Goal: Task Accomplishment & Management: Use online tool/utility

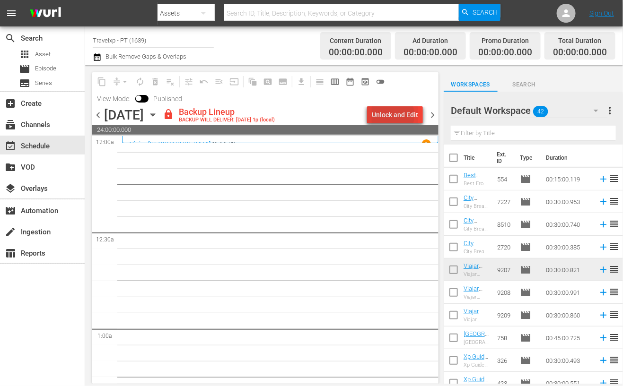
click at [387, 115] on div "Unlock and Edit" at bounding box center [395, 114] width 46 height 17
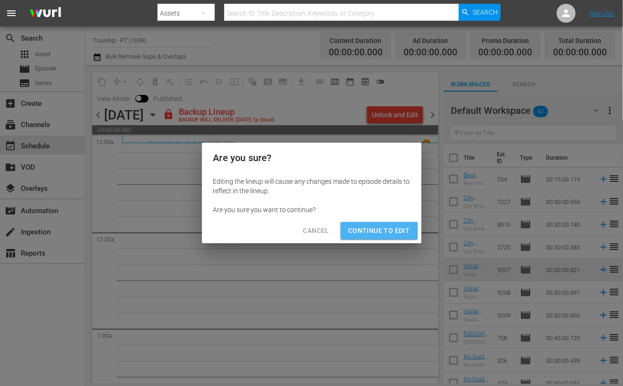
click at [374, 238] on button "Continue to Edit" at bounding box center [378, 230] width 77 height 17
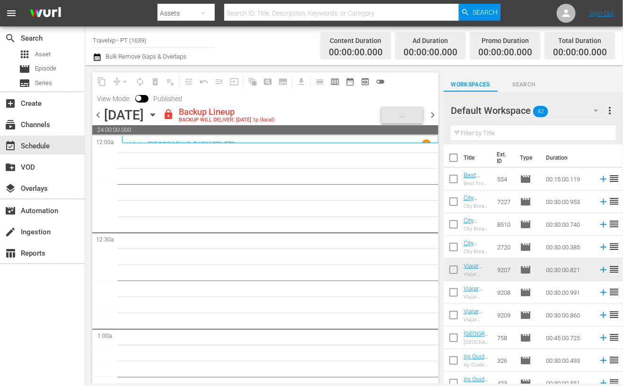
click at [501, 135] on input "text" at bounding box center [533, 133] width 165 height 15
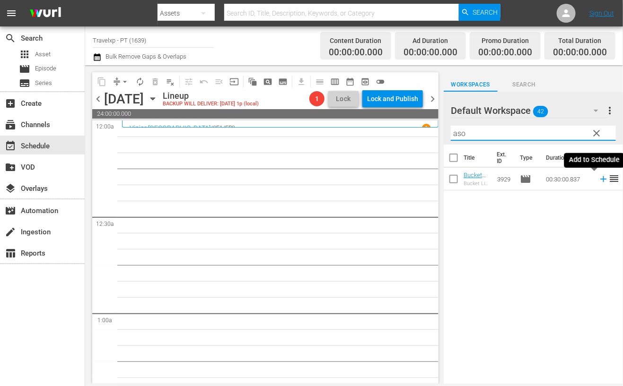
click at [600, 180] on icon at bounding box center [603, 179] width 6 height 6
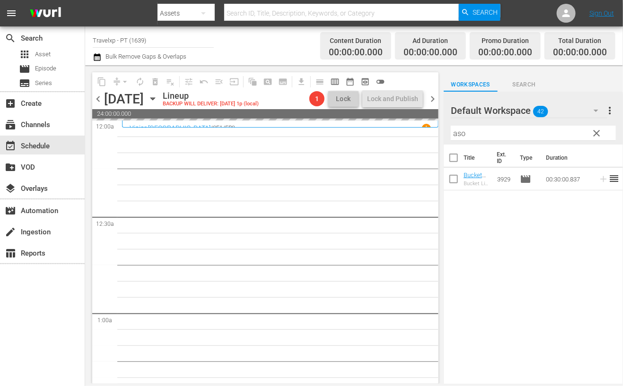
click at [462, 135] on input "aso" at bounding box center [533, 133] width 165 height 15
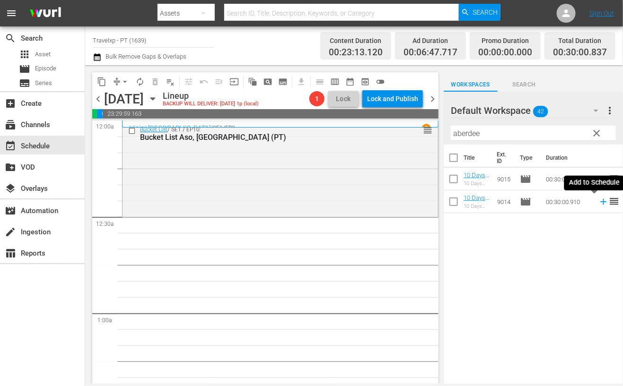
click at [600, 204] on icon at bounding box center [603, 202] width 6 height 6
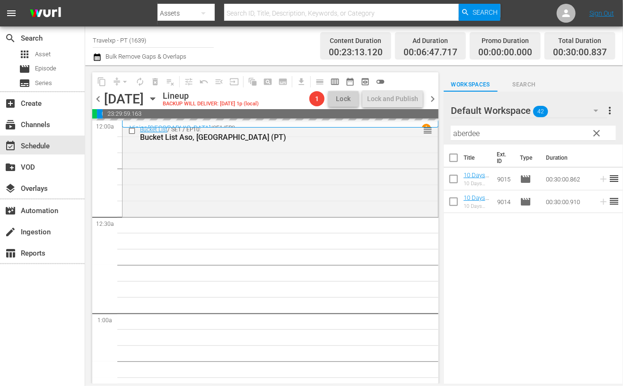
click at [470, 132] on input "aberdee" at bounding box center [533, 133] width 165 height 15
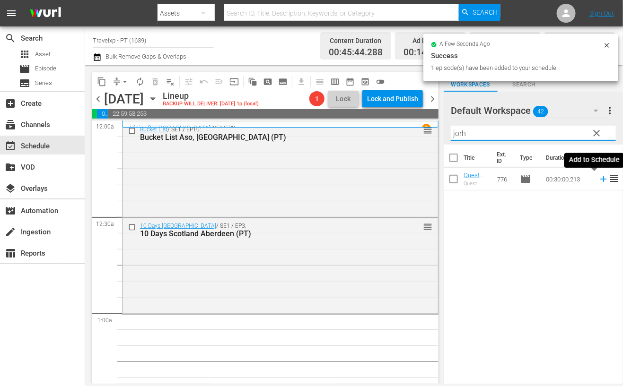
click at [600, 181] on icon at bounding box center [603, 179] width 6 height 6
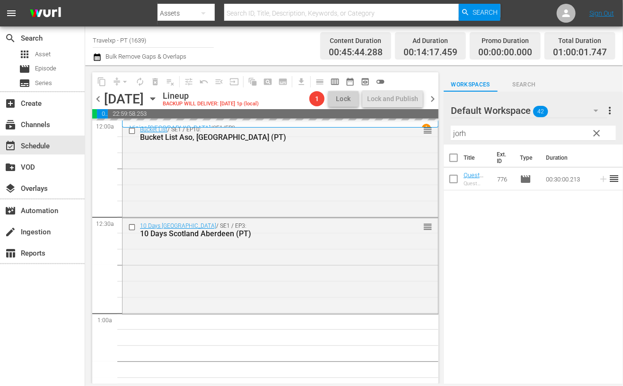
click at [459, 132] on input "jorh" at bounding box center [533, 133] width 165 height 15
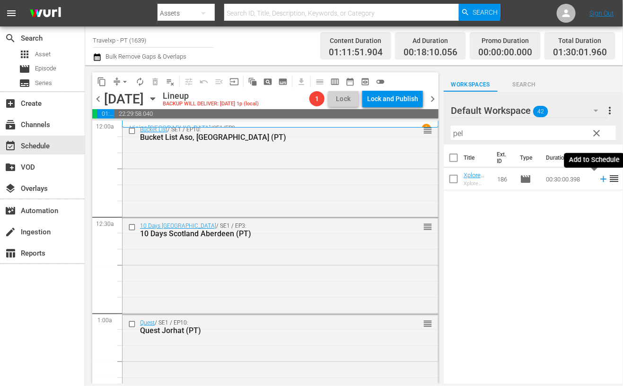
click at [598, 180] on icon at bounding box center [603, 179] width 10 height 10
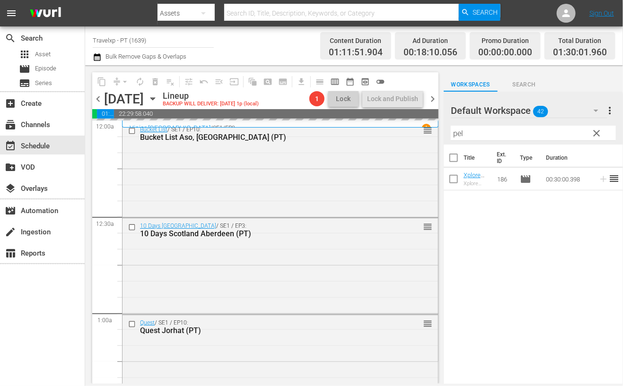
click at [457, 134] on input "pel" at bounding box center [533, 133] width 165 height 15
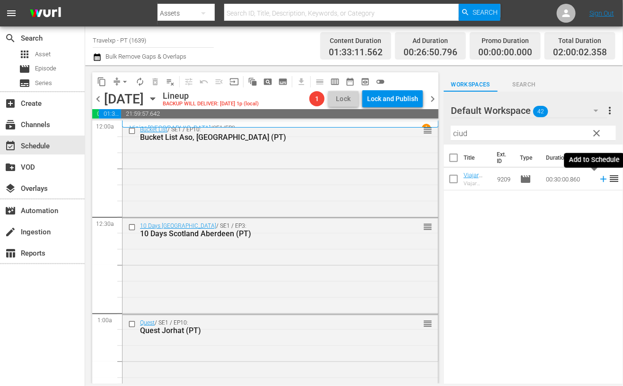
click at [598, 178] on icon at bounding box center [603, 179] width 10 height 10
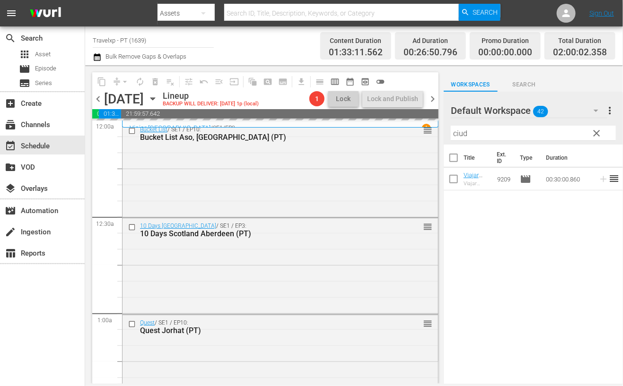
click at [462, 132] on input "ciud" at bounding box center [533, 133] width 165 height 15
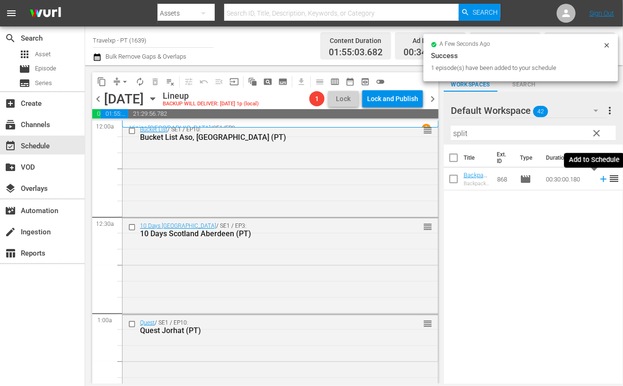
click at [600, 181] on icon at bounding box center [603, 179] width 6 height 6
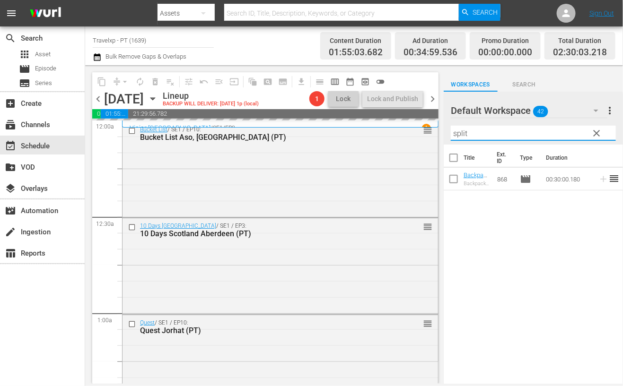
click at [459, 135] on input "split" at bounding box center [533, 133] width 165 height 15
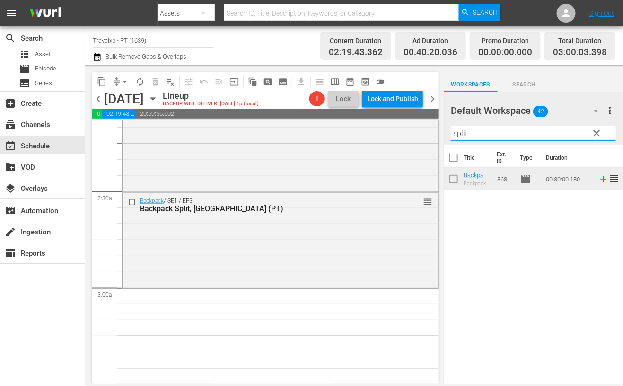
scroll to position [413, 0]
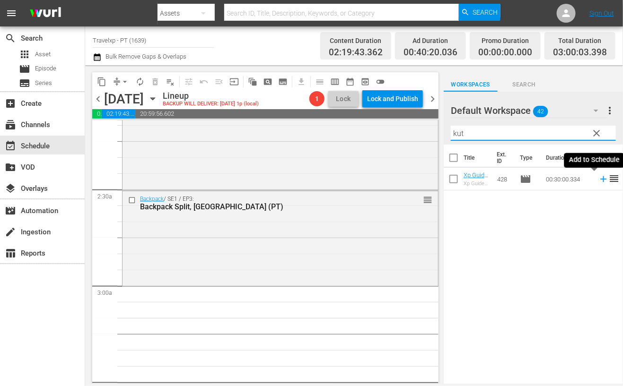
click at [598, 176] on icon at bounding box center [603, 179] width 10 height 10
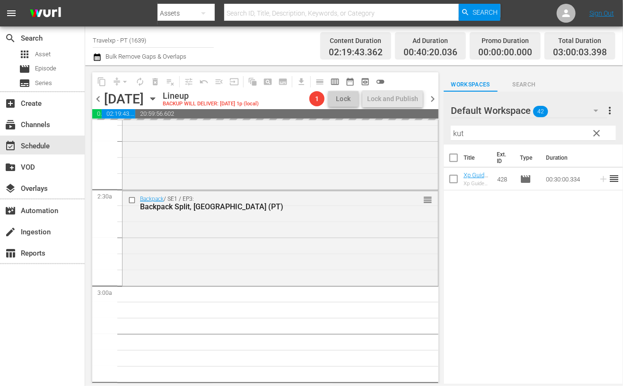
click at [455, 134] on input "kut" at bounding box center [533, 133] width 165 height 15
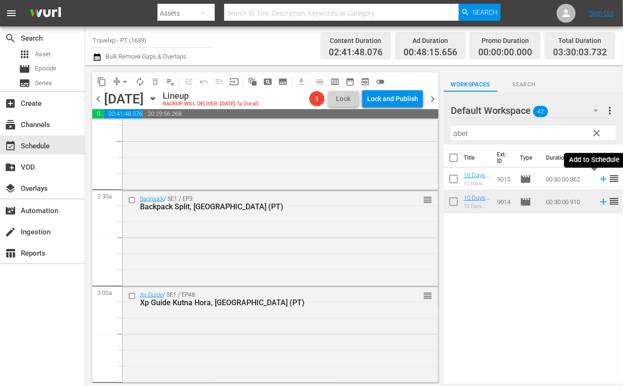
click at [598, 180] on icon at bounding box center [603, 179] width 10 height 10
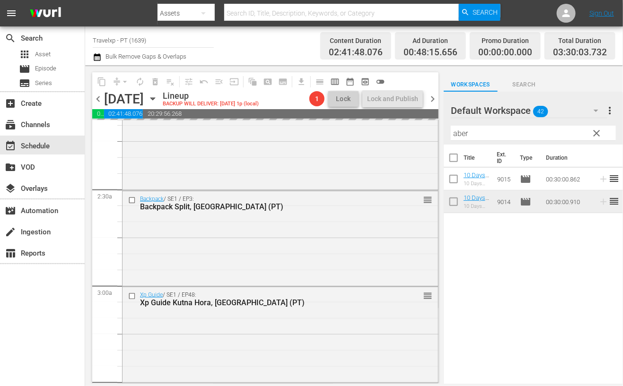
click at [465, 133] on input "aber" at bounding box center [533, 133] width 165 height 15
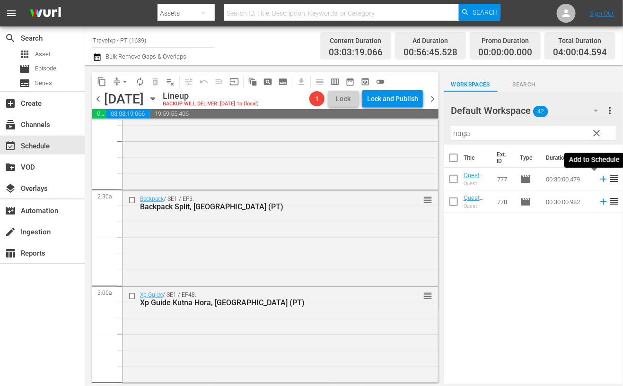
click at [598, 178] on icon at bounding box center [603, 179] width 10 height 10
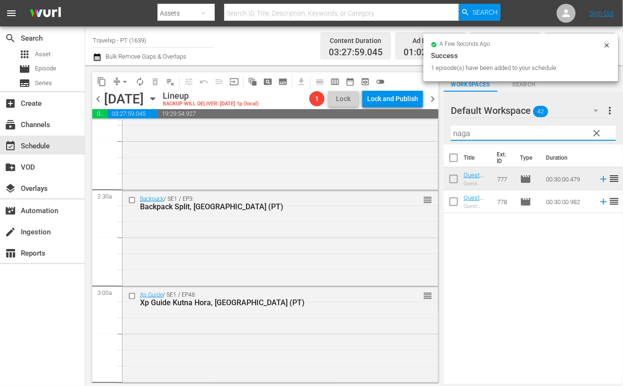
click at [466, 136] on input "naga" at bounding box center [533, 133] width 165 height 15
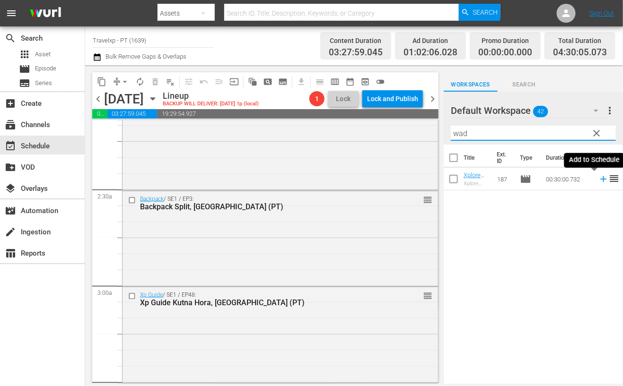
click at [600, 179] on icon at bounding box center [603, 179] width 6 height 6
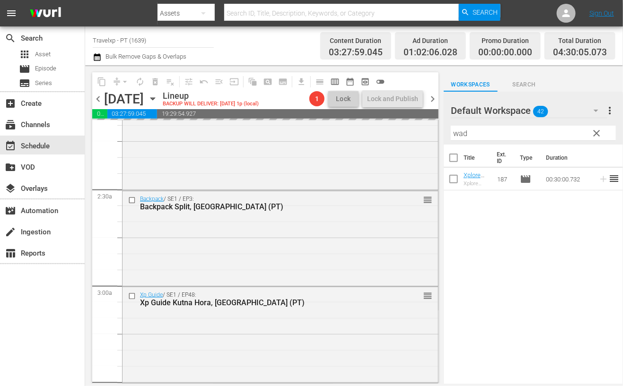
click at [463, 133] on input "wad" at bounding box center [533, 133] width 165 height 15
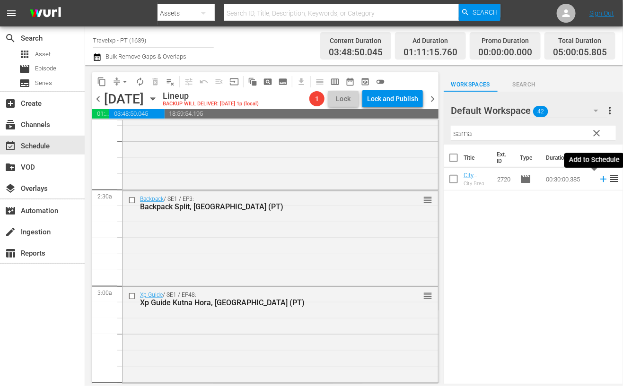
click at [600, 178] on icon at bounding box center [603, 179] width 6 height 6
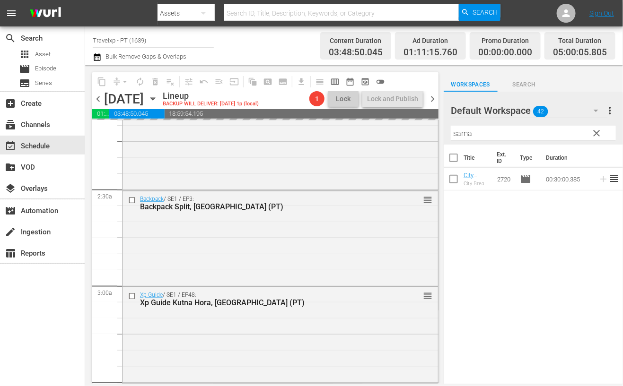
click at [461, 135] on input "sama" at bounding box center [533, 133] width 165 height 15
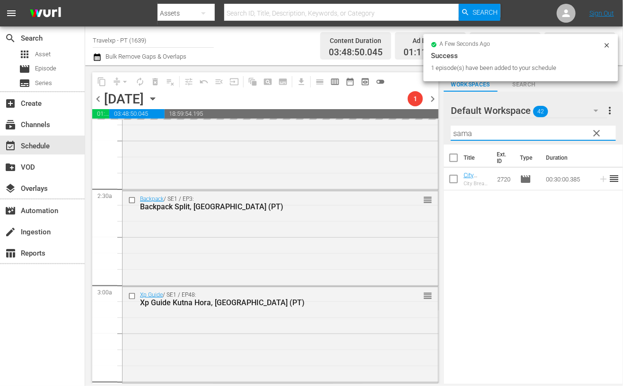
click at [461, 135] on input "sama" at bounding box center [533, 133] width 165 height 15
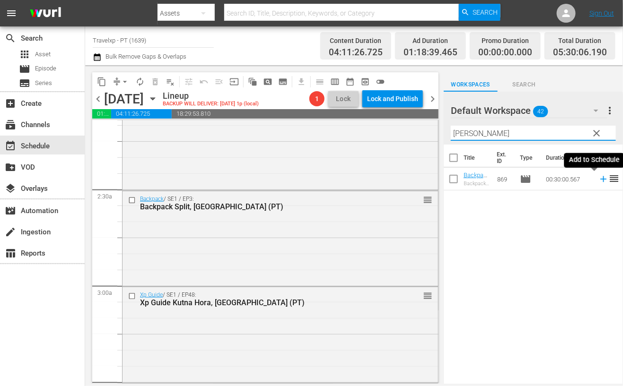
click at [600, 179] on icon at bounding box center [603, 179] width 6 height 6
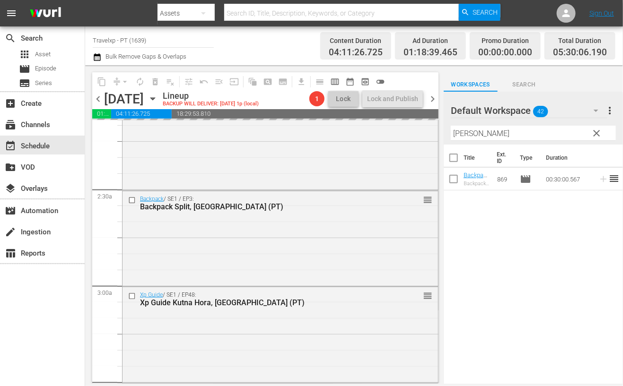
click at [462, 131] on input "[PERSON_NAME]" at bounding box center [533, 133] width 165 height 15
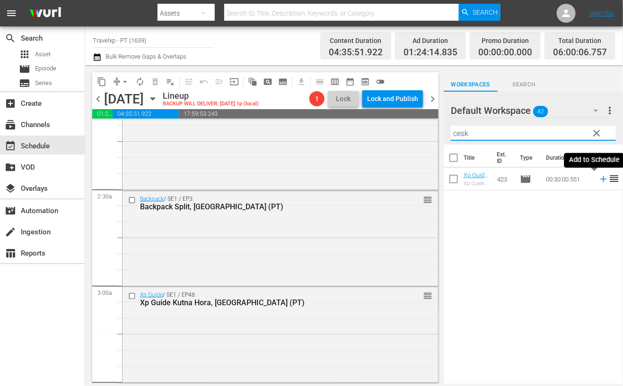
click at [598, 180] on icon at bounding box center [603, 179] width 10 height 10
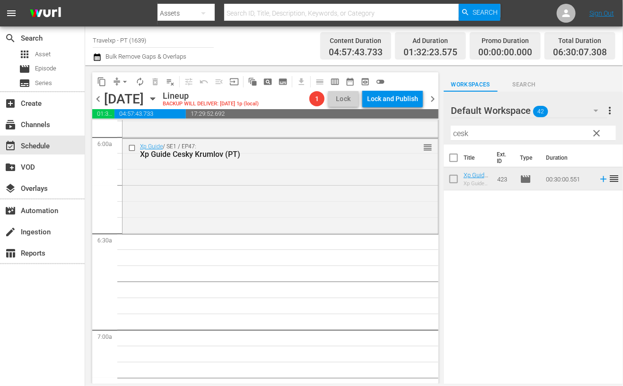
scroll to position [1123, 0]
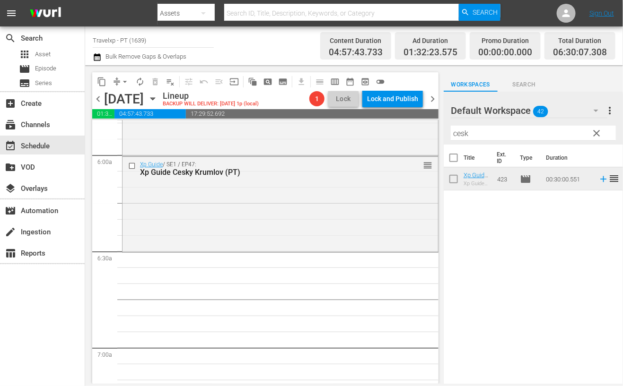
click at [458, 138] on input "cesk" at bounding box center [533, 133] width 165 height 15
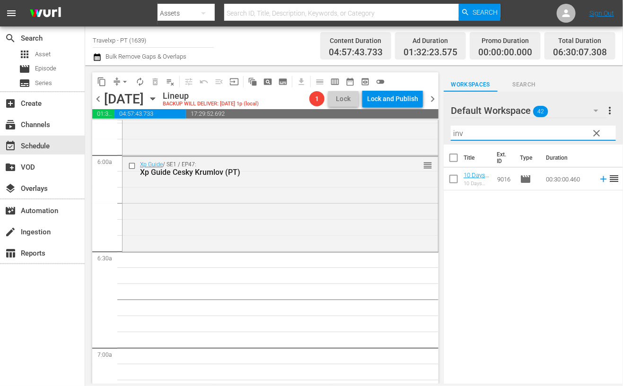
type input "inv"
click at [598, 178] on icon at bounding box center [603, 179] width 10 height 10
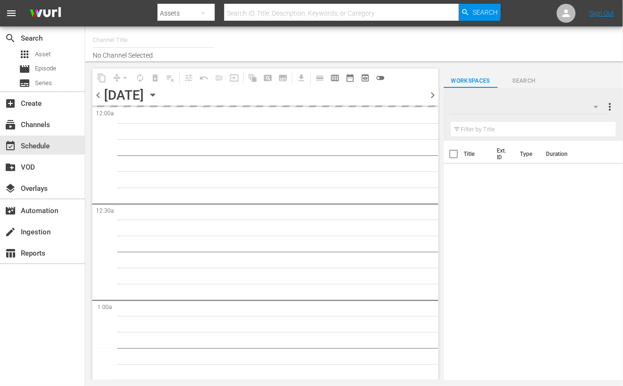
type input "Travelxp - PT (1639)"
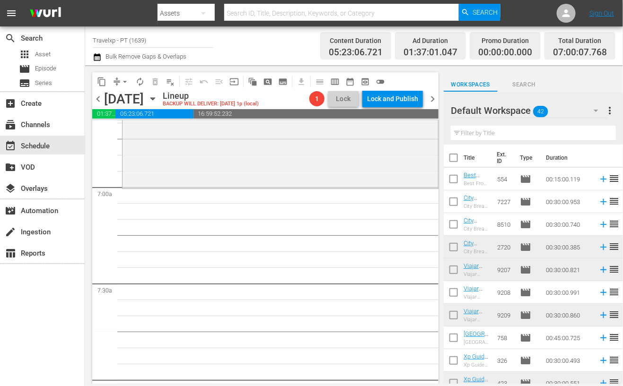
scroll to position [1225, 0]
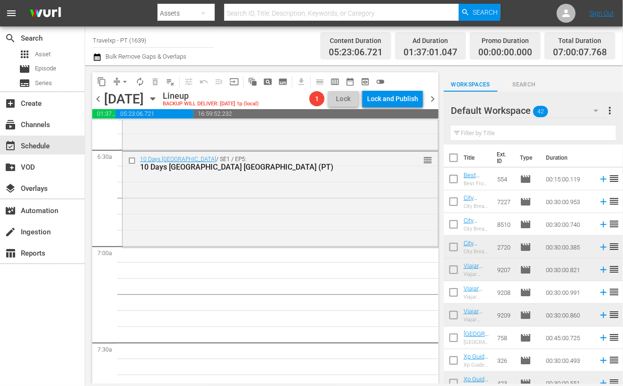
click at [472, 135] on input "text" at bounding box center [533, 133] width 165 height 15
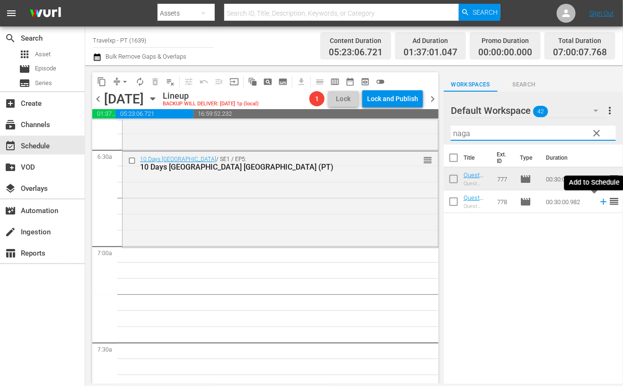
click at [598, 203] on icon at bounding box center [603, 202] width 10 height 10
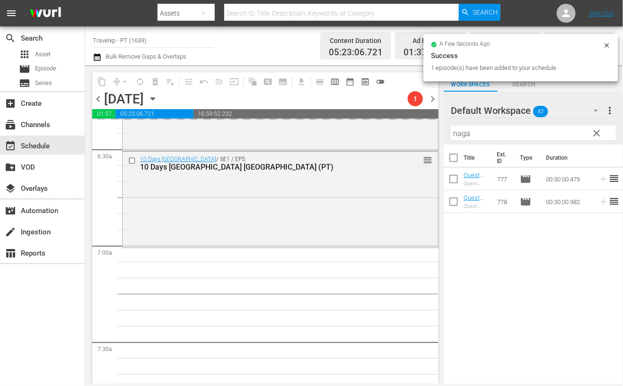
click at [467, 136] on input "naga" at bounding box center [533, 133] width 165 height 15
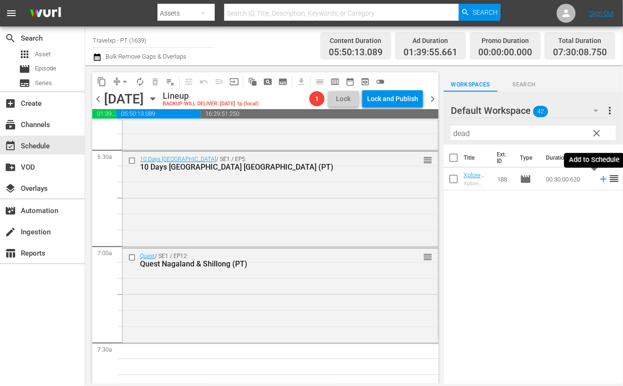
click at [600, 179] on icon at bounding box center [603, 179] width 6 height 6
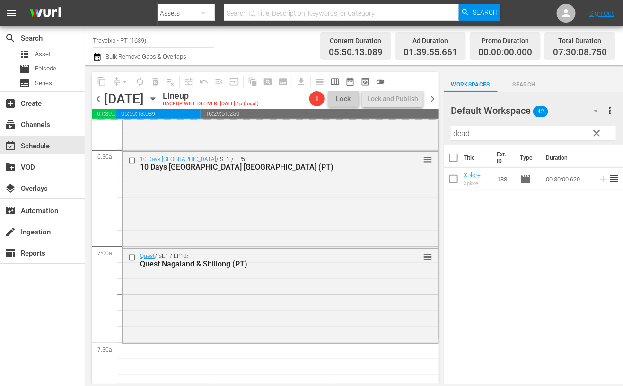
click at [466, 134] on input "dead" at bounding box center [533, 133] width 165 height 15
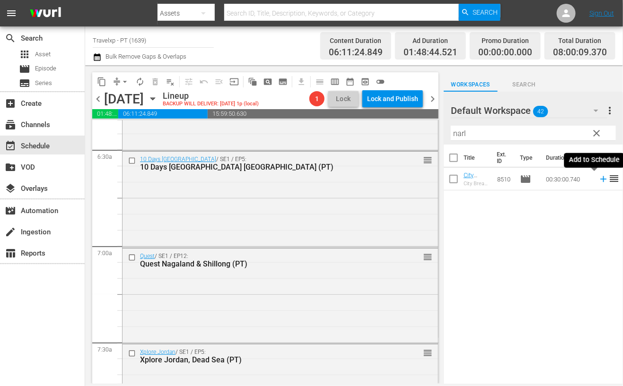
click at [600, 179] on icon at bounding box center [603, 179] width 6 height 6
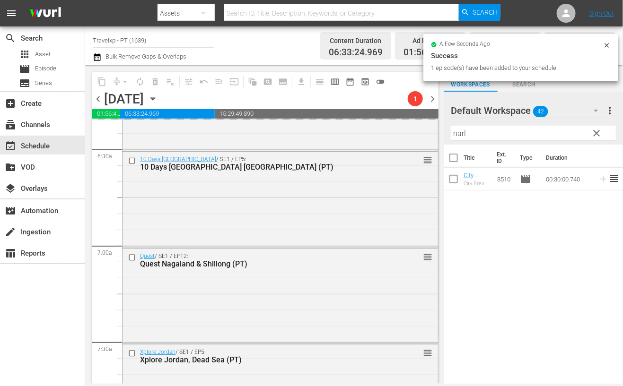
click at [462, 136] on input "narl" at bounding box center [533, 133] width 165 height 15
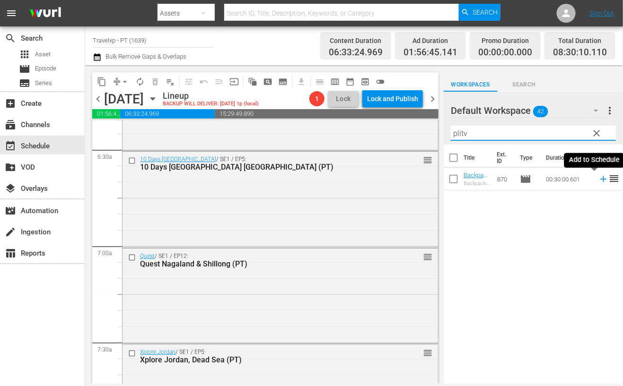
click at [598, 177] on icon at bounding box center [603, 179] width 10 height 10
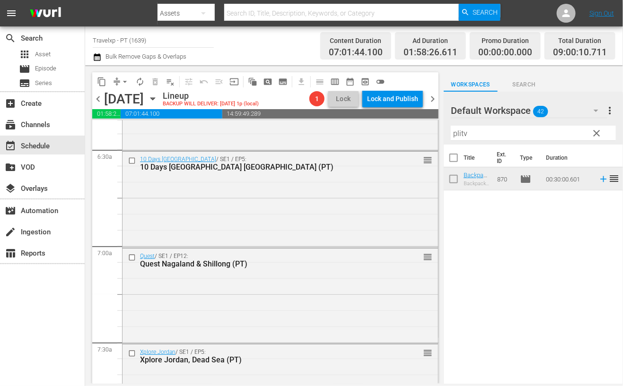
click at [463, 135] on input "plitv" at bounding box center [533, 133] width 165 height 15
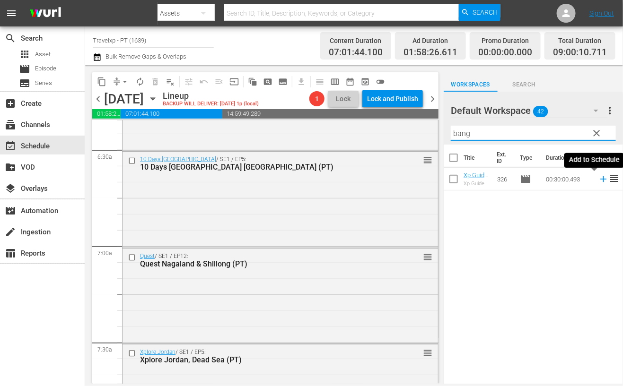
click at [600, 180] on icon at bounding box center [603, 179] width 6 height 6
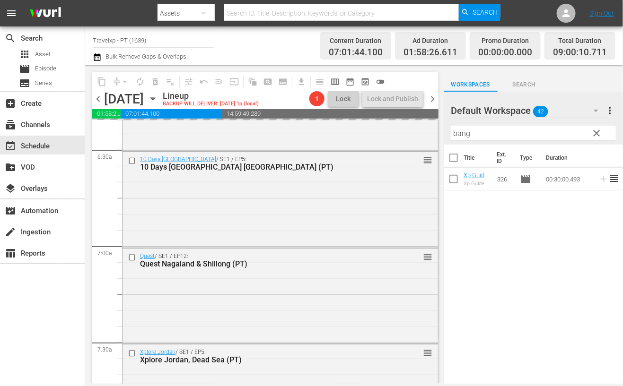
click at [459, 135] on input "bang" at bounding box center [533, 133] width 165 height 15
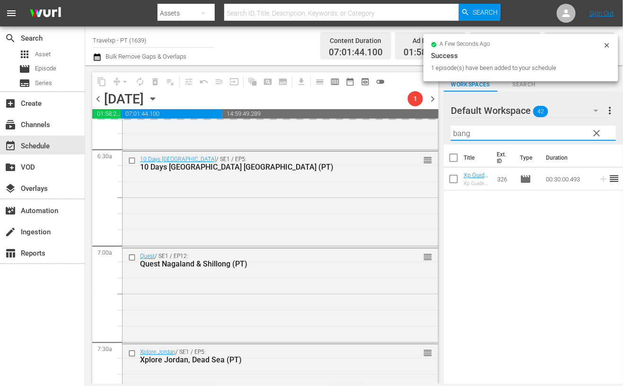
type input "l"
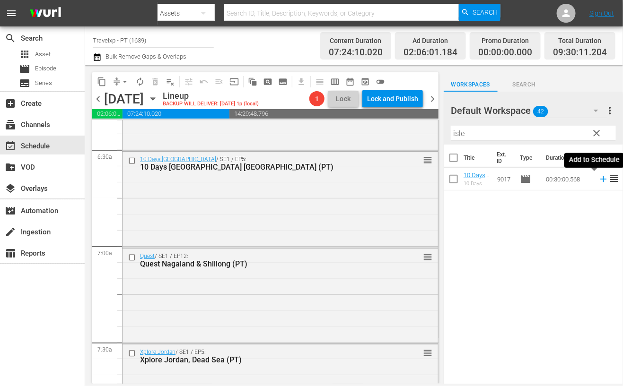
click at [600, 178] on icon at bounding box center [603, 179] width 6 height 6
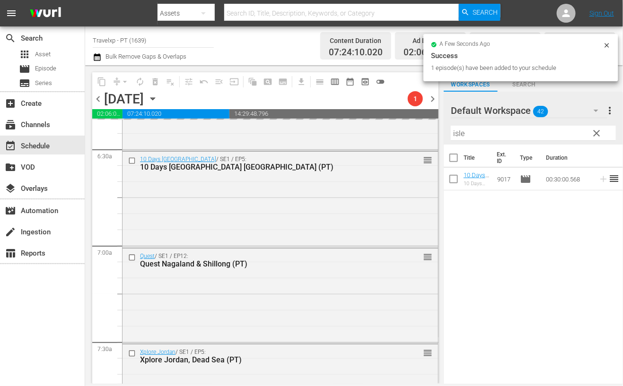
click at [457, 131] on input "isle" at bounding box center [533, 133] width 165 height 15
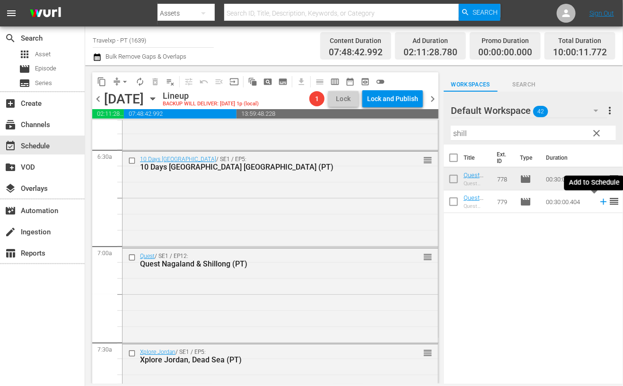
click at [598, 203] on icon at bounding box center [603, 202] width 10 height 10
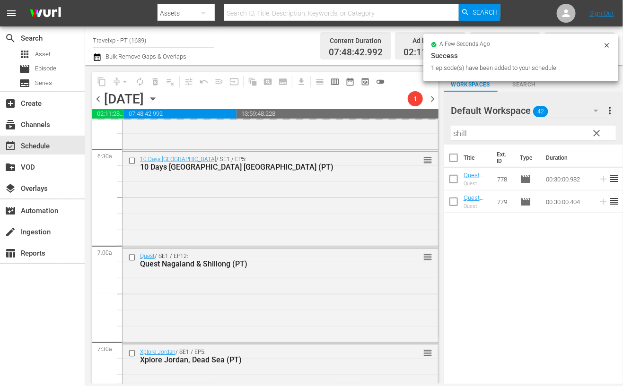
click at [461, 135] on input "shill" at bounding box center [533, 133] width 165 height 15
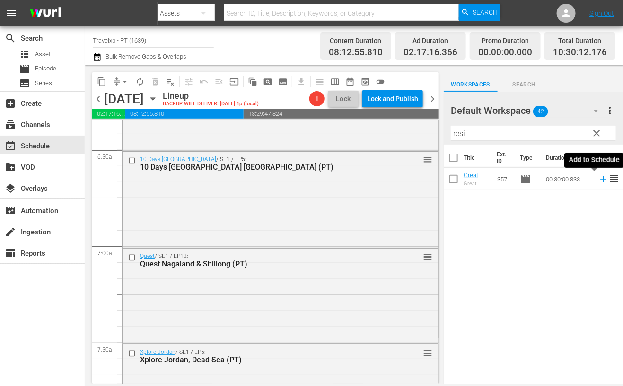
click at [598, 181] on icon at bounding box center [603, 179] width 10 height 10
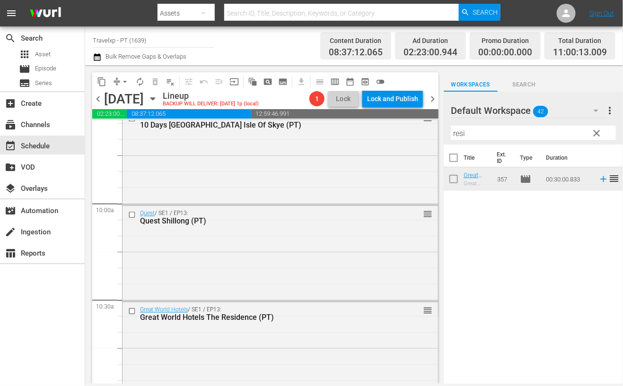
scroll to position [1993, 0]
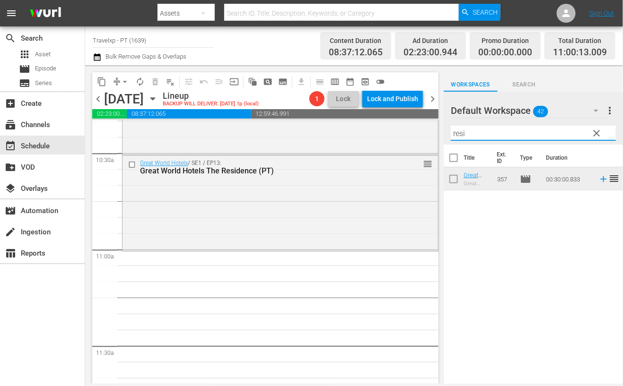
click at [460, 136] on input "resi" at bounding box center [533, 133] width 165 height 15
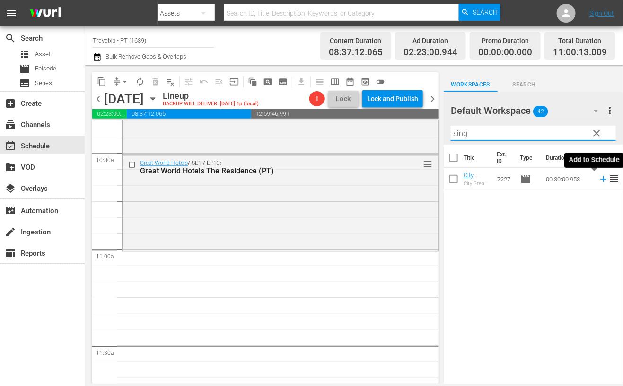
click at [600, 180] on icon at bounding box center [603, 179] width 6 height 6
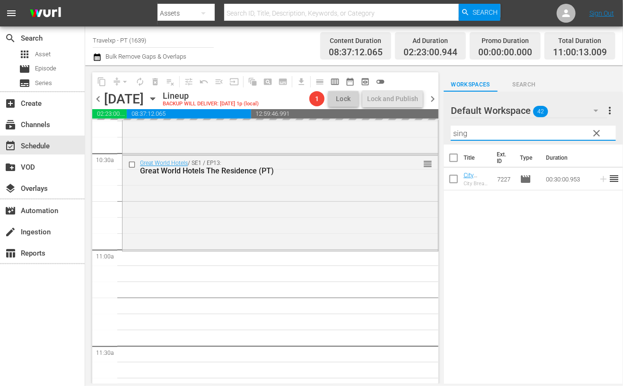
click at [463, 133] on input "sing" at bounding box center [533, 133] width 165 height 15
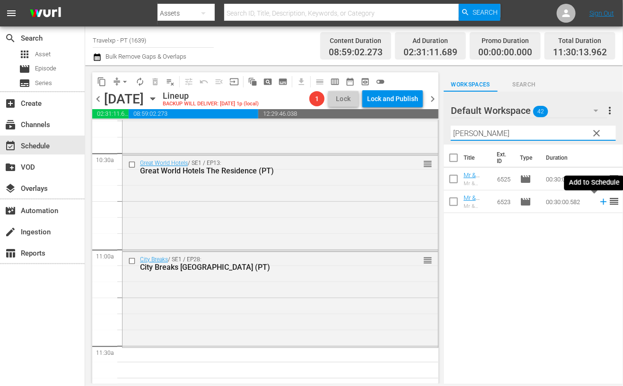
click at [598, 203] on icon at bounding box center [603, 202] width 10 height 10
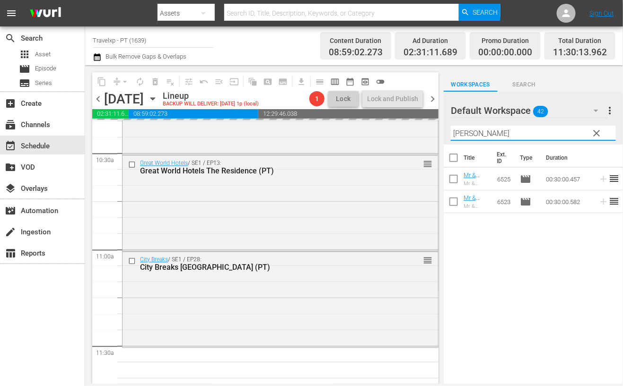
click at [470, 135] on input "mahar" at bounding box center [533, 133] width 165 height 15
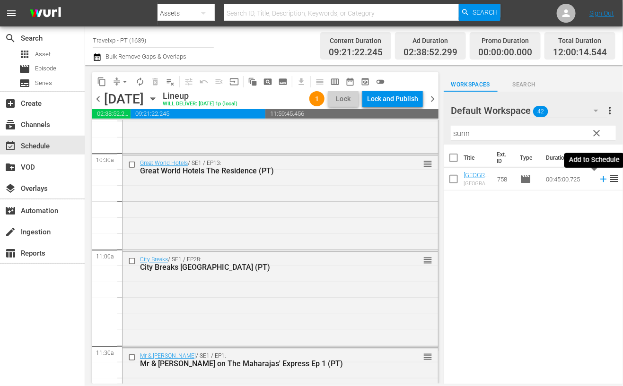
click at [600, 181] on icon at bounding box center [603, 179] width 6 height 6
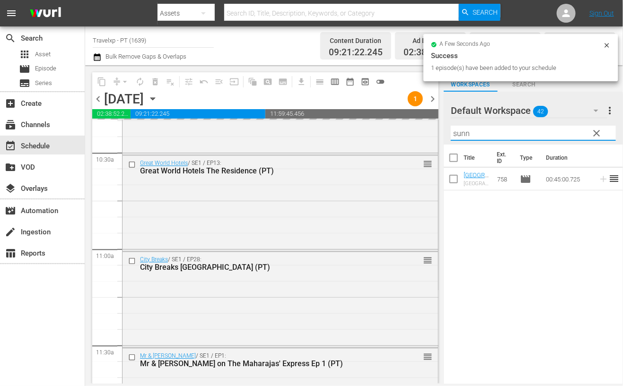
click at [459, 132] on input "sunn" at bounding box center [533, 133] width 165 height 15
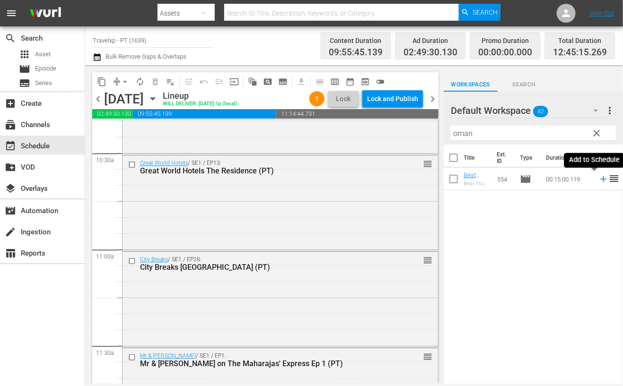
click at [600, 179] on icon at bounding box center [603, 179] width 6 height 6
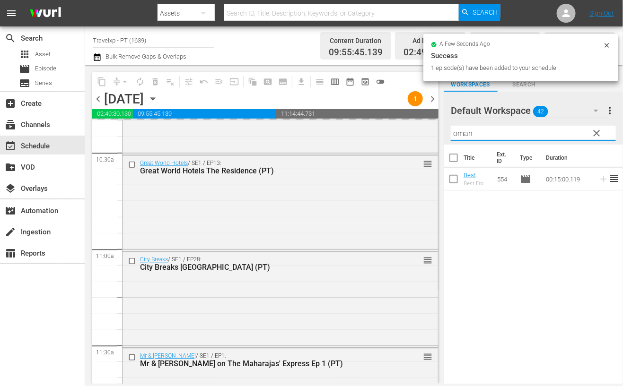
click at [462, 130] on input "oman" at bounding box center [533, 133] width 165 height 15
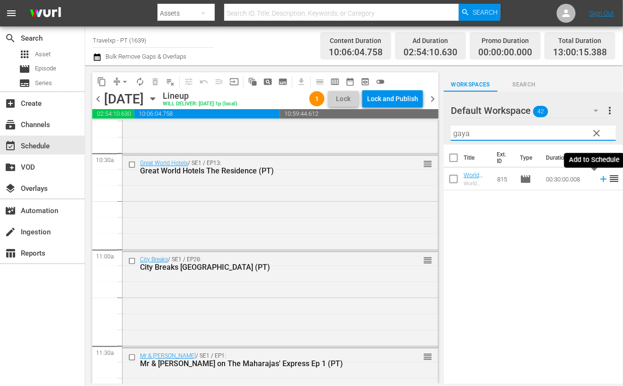
click at [598, 182] on icon at bounding box center [603, 179] width 10 height 10
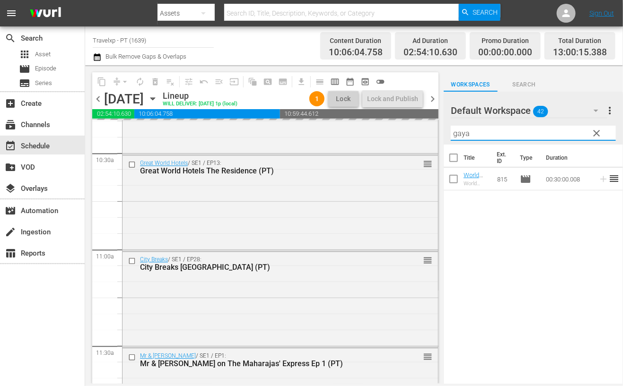
click at [465, 132] on input "gaya" at bounding box center [533, 133] width 165 height 15
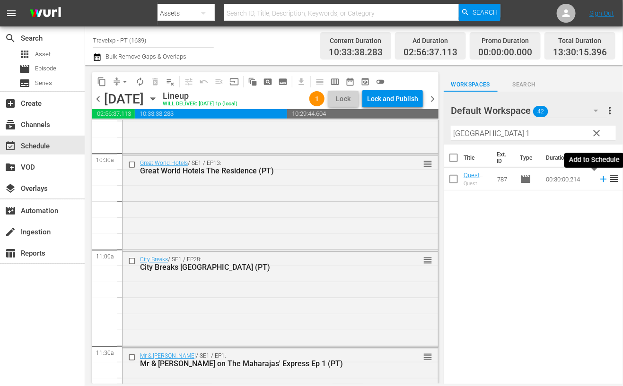
click at [600, 179] on icon at bounding box center [603, 179] width 6 height 6
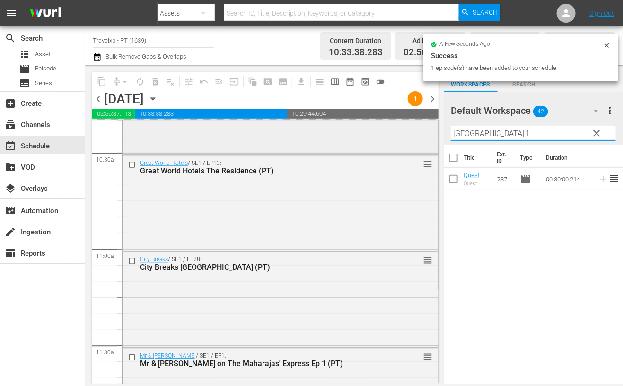
drag, startPoint x: 491, startPoint y: 135, endPoint x: 428, endPoint y: 132, distance: 63.0
click at [428, 132] on div "content_copy compress arrow_drop_down autorenew_outlined delete_forever_outline…" at bounding box center [354, 224] width 538 height 319
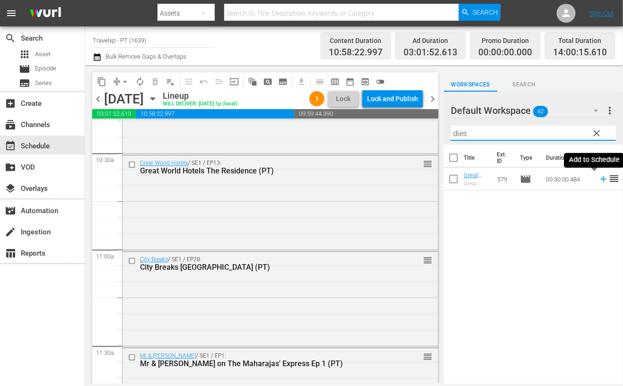
click at [598, 181] on icon at bounding box center [603, 179] width 10 height 10
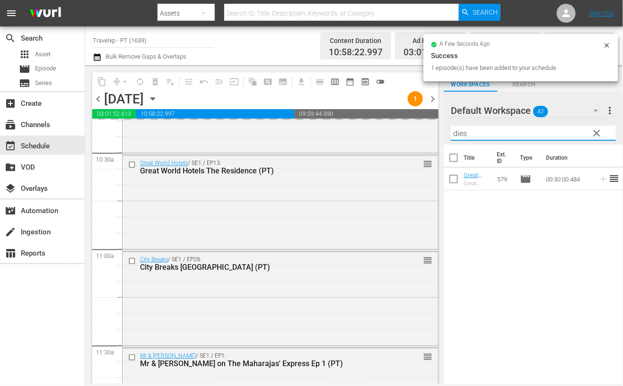
click at [461, 132] on input "dies" at bounding box center [533, 133] width 165 height 15
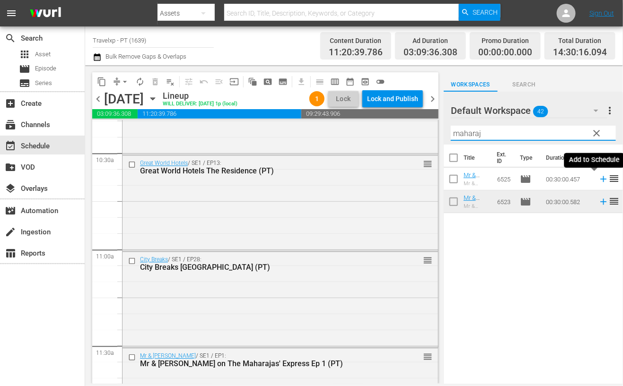
click at [598, 182] on icon at bounding box center [603, 179] width 10 height 10
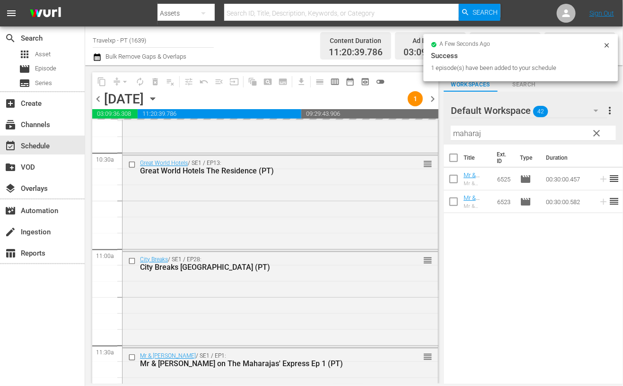
click at [473, 138] on input "maharaj" at bounding box center [533, 133] width 165 height 15
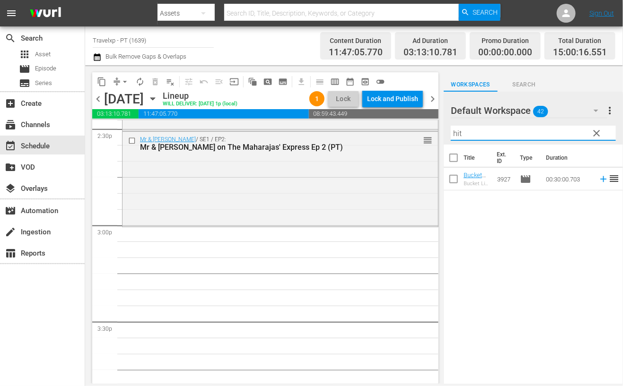
scroll to position [2761, 0]
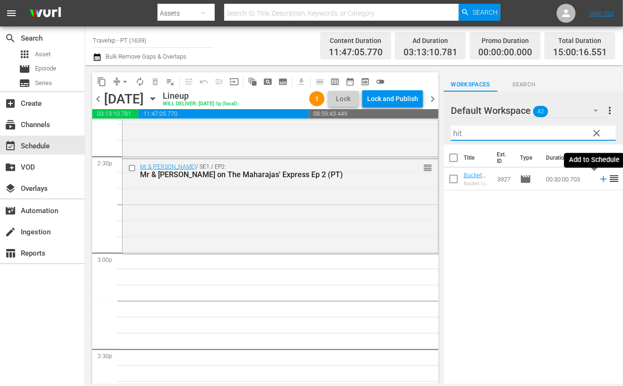
click at [600, 180] on icon at bounding box center [603, 179] width 6 height 6
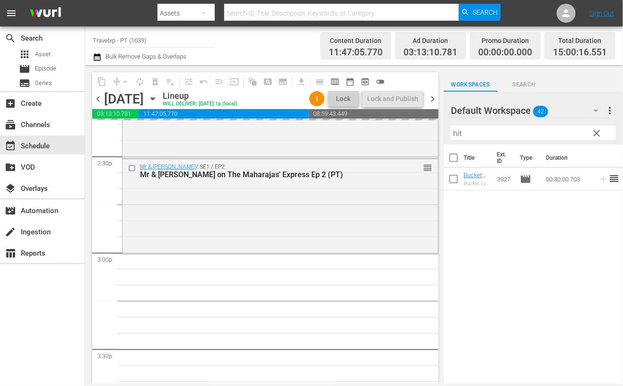
click at [455, 130] on input "hit" at bounding box center [533, 133] width 165 height 15
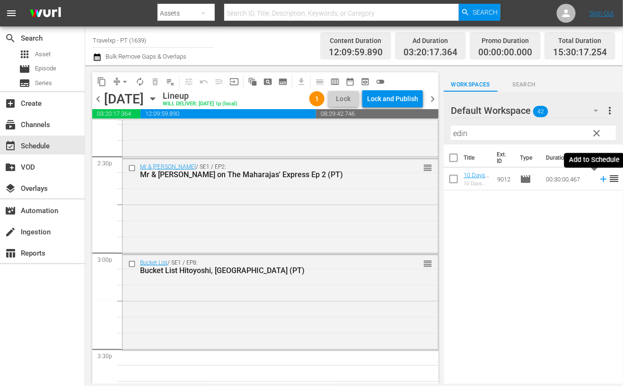
click at [600, 179] on icon at bounding box center [603, 179] width 6 height 6
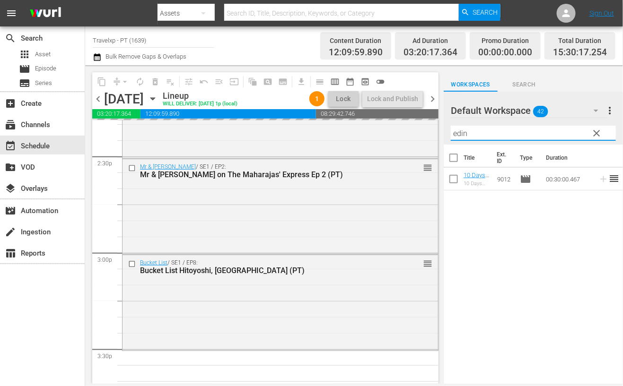
click at [458, 133] on input "edin" at bounding box center [533, 133] width 165 height 15
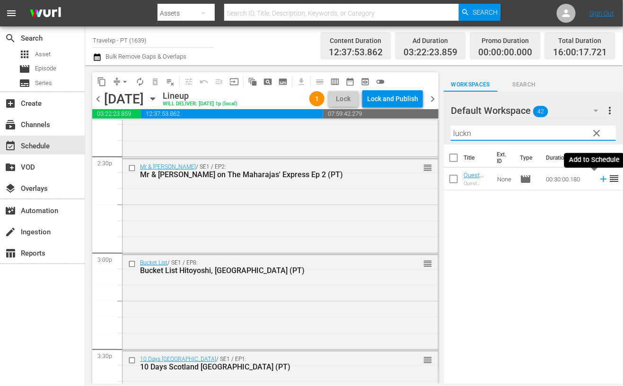
click at [600, 181] on icon at bounding box center [603, 179] width 6 height 6
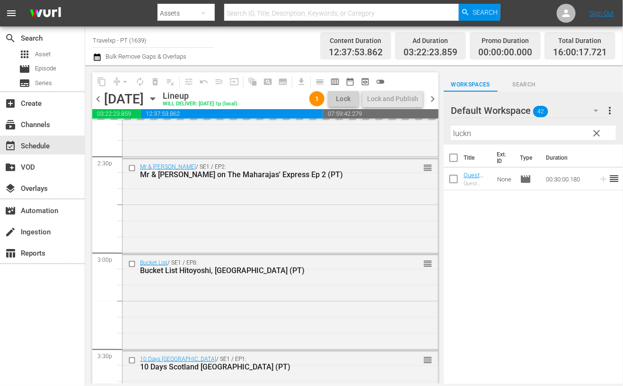
click at [456, 133] on input "luckn" at bounding box center [533, 133] width 165 height 15
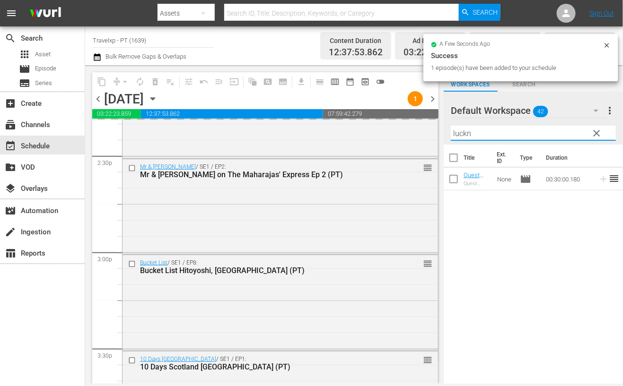
click at [456, 133] on input "luckn" at bounding box center [533, 133] width 165 height 15
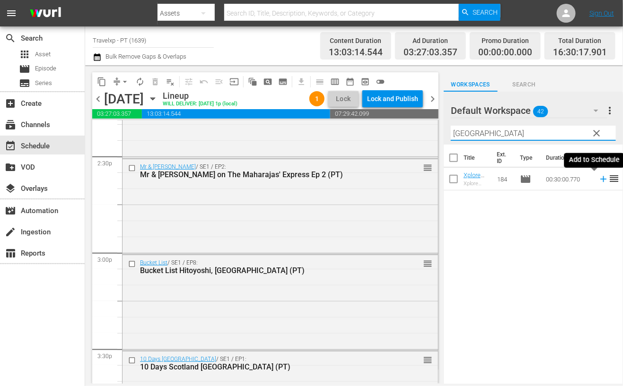
click at [600, 180] on icon at bounding box center [603, 179] width 6 height 6
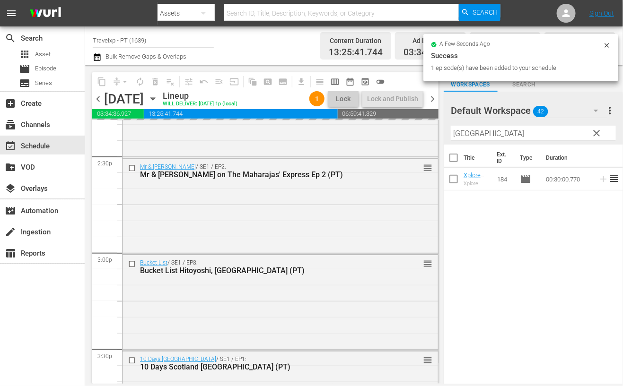
click at [468, 134] on input "amman" at bounding box center [533, 133] width 165 height 15
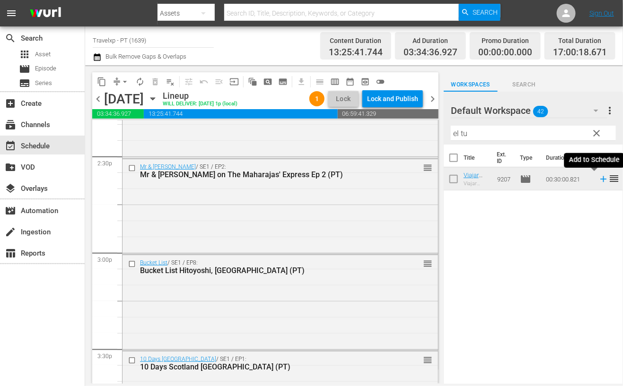
click at [600, 179] on icon at bounding box center [603, 179] width 6 height 6
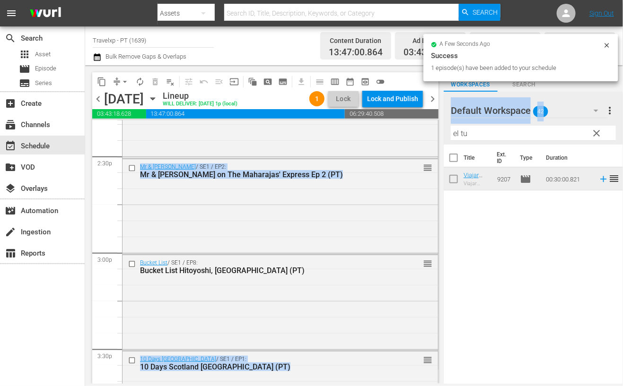
drag, startPoint x: 465, startPoint y: 142, endPoint x: 420, endPoint y: 135, distance: 45.5
click at [419, 135] on div "content_copy compress arrow_drop_down autorenew_outlined delete_forever_outline…" at bounding box center [354, 224] width 538 height 319
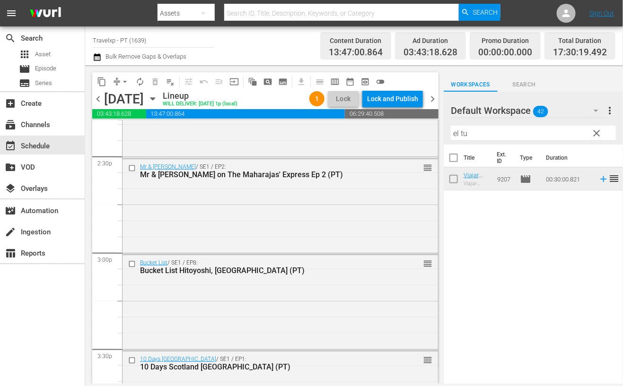
click at [553, 231] on div "Title Ext. ID Type Duration Viajar Mexico El Tule (PT) Viajar Mexico El Tule 92…" at bounding box center [533, 265] width 179 height 241
drag, startPoint x: 471, startPoint y: 132, endPoint x: 416, endPoint y: 122, distance: 56.1
click at [416, 122] on div "content_copy compress arrow_drop_down autorenew_outlined delete_forever_outline…" at bounding box center [354, 224] width 538 height 319
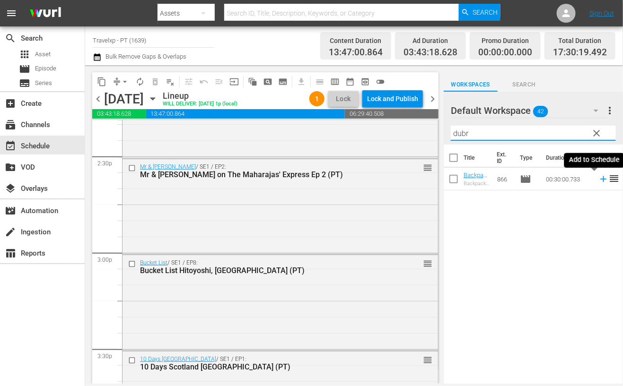
click at [600, 178] on icon at bounding box center [603, 179] width 6 height 6
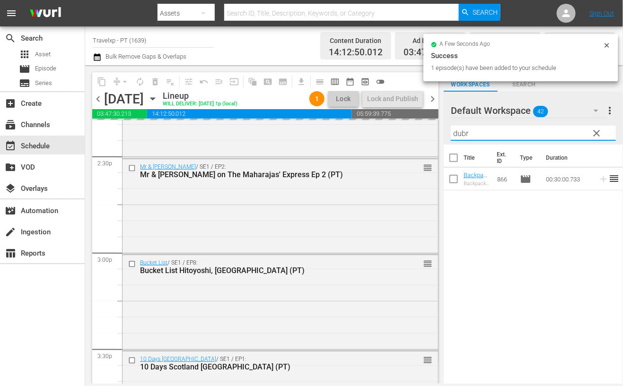
click at [465, 133] on input "dubr" at bounding box center [533, 133] width 165 height 15
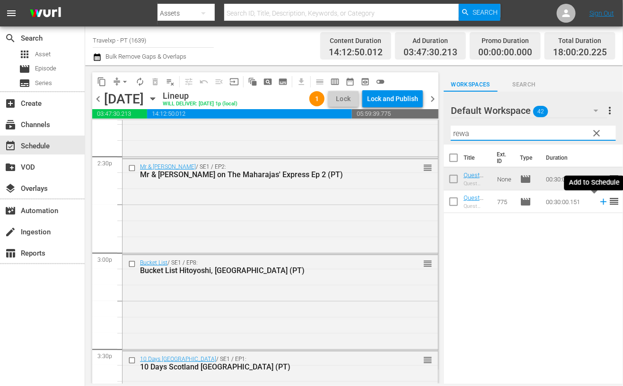
drag, startPoint x: 594, startPoint y: 204, endPoint x: 531, endPoint y: 152, distance: 82.0
click at [598, 204] on icon at bounding box center [603, 202] width 10 height 10
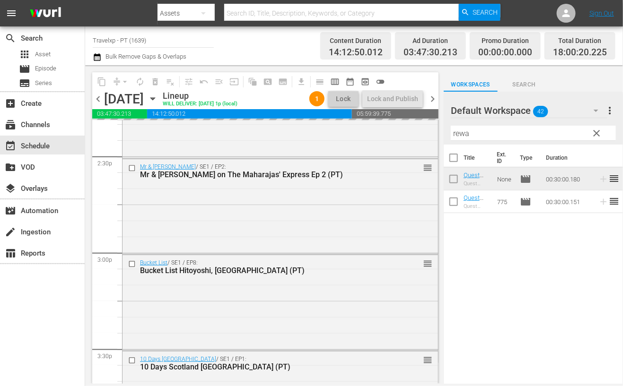
click at [464, 135] on input "rewa" at bounding box center [533, 133] width 165 height 15
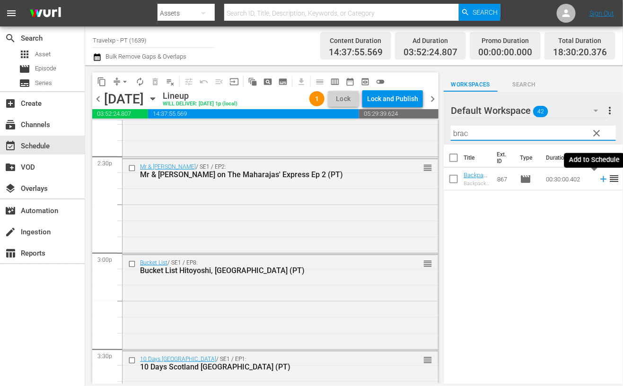
click at [598, 178] on icon at bounding box center [603, 179] width 10 height 10
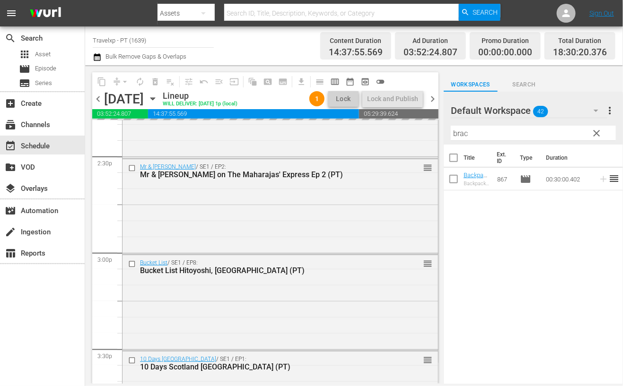
click at [460, 131] on input "brac" at bounding box center [533, 133] width 165 height 15
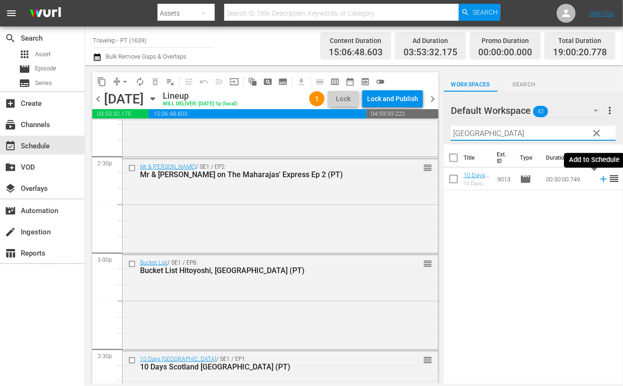
click at [600, 179] on icon at bounding box center [603, 179] width 6 height 6
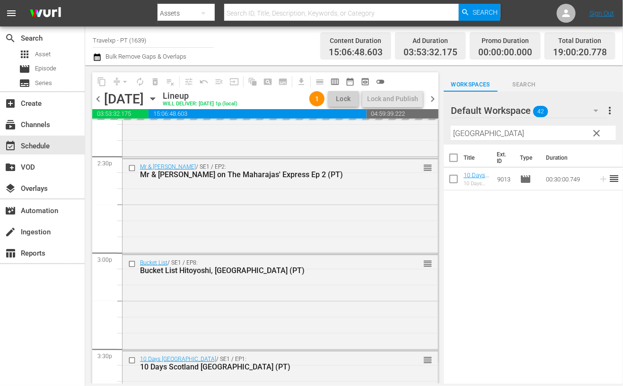
click at [460, 131] on input "perth" at bounding box center [533, 133] width 165 height 15
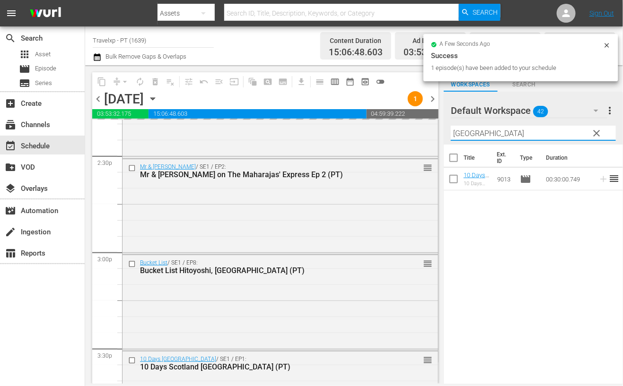
click at [460, 131] on input "perth" at bounding box center [533, 133] width 165 height 15
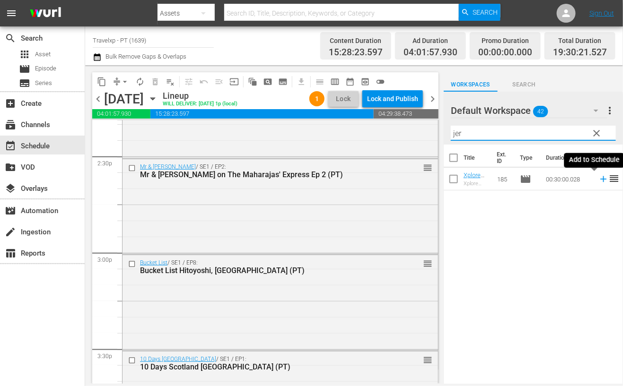
click at [598, 177] on icon at bounding box center [603, 179] width 10 height 10
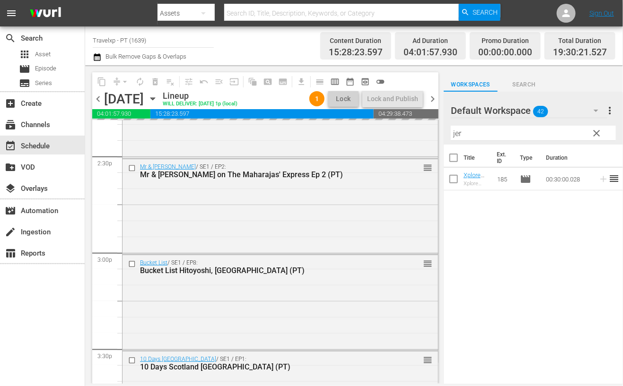
click at [456, 135] on input "jer" at bounding box center [533, 133] width 165 height 15
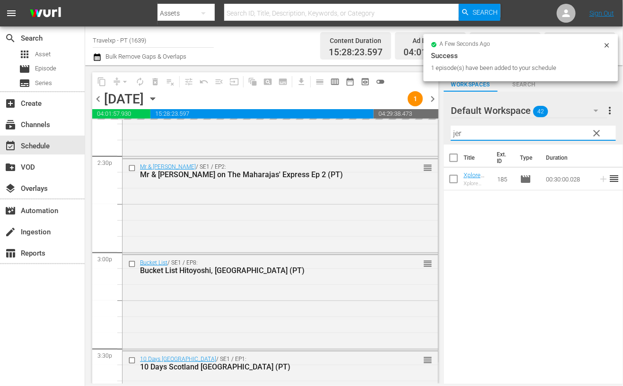
click at [456, 135] on input "jer" at bounding box center [533, 133] width 165 height 15
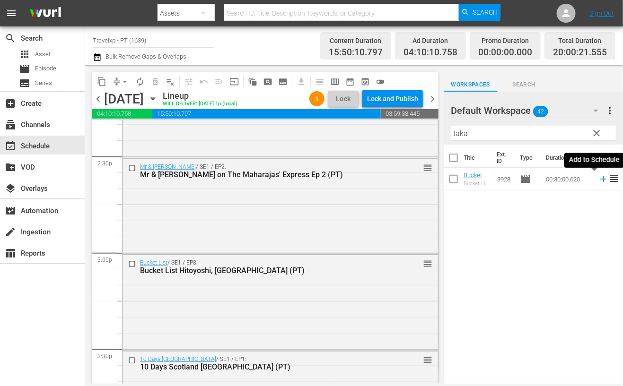
click at [598, 180] on icon at bounding box center [603, 179] width 10 height 10
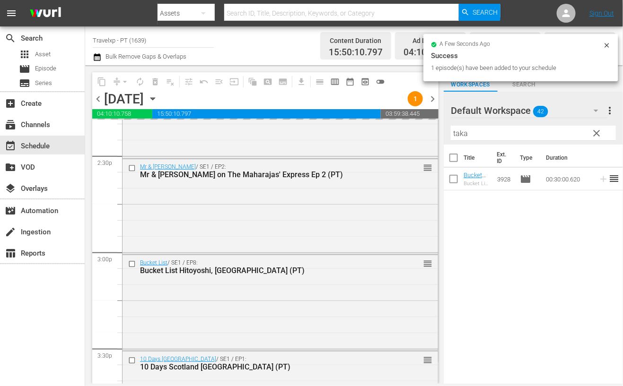
click at [464, 135] on input "taka" at bounding box center [533, 133] width 165 height 15
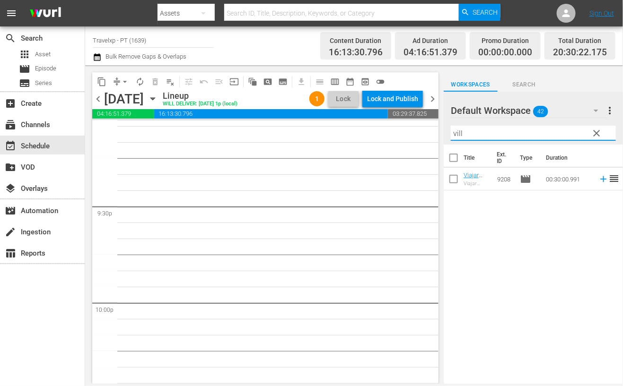
scroll to position [3766, 0]
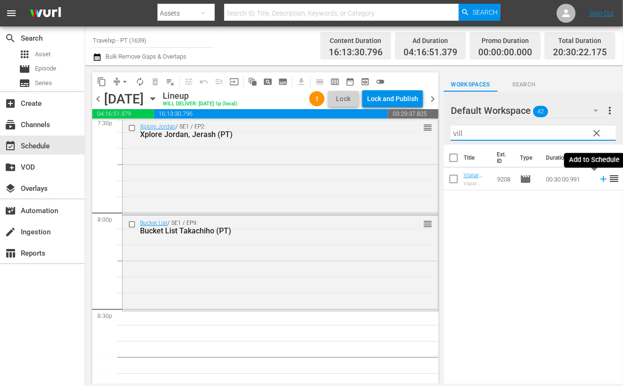
click at [598, 182] on icon at bounding box center [603, 179] width 10 height 10
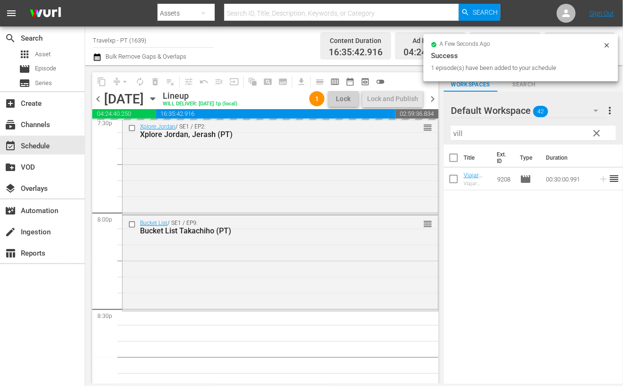
click at [459, 136] on input "vill" at bounding box center [533, 133] width 165 height 15
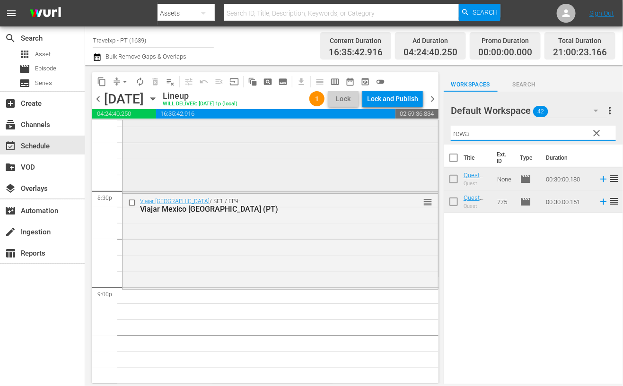
scroll to position [3944, 0]
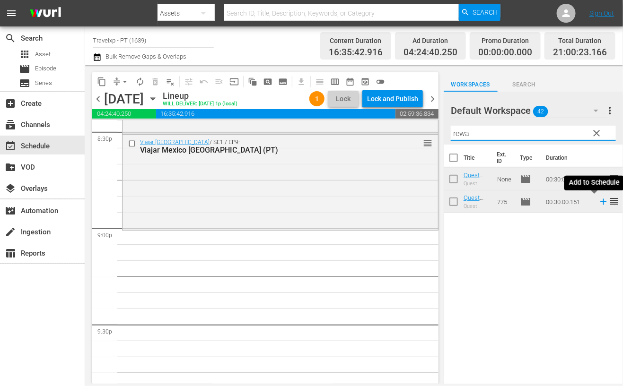
drag, startPoint x: 593, startPoint y: 204, endPoint x: 470, endPoint y: 145, distance: 136.4
click at [598, 204] on icon at bounding box center [603, 202] width 10 height 10
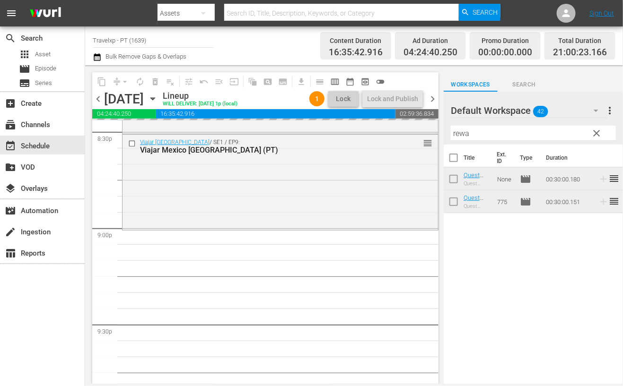
click at [466, 136] on input "rewa" at bounding box center [533, 133] width 165 height 15
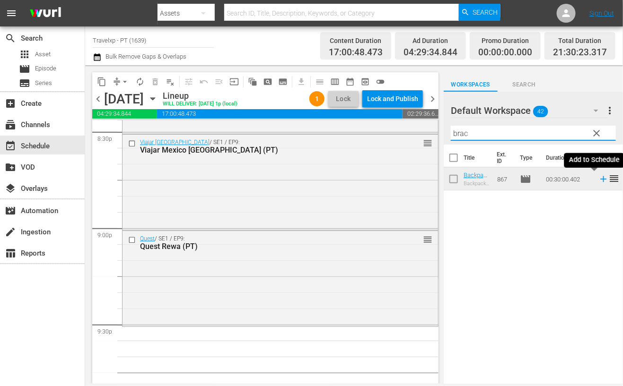
click at [600, 179] on icon at bounding box center [603, 179] width 6 height 6
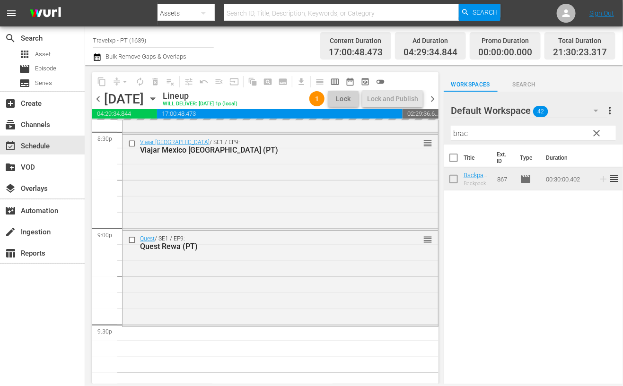
click at [461, 132] on input "brac" at bounding box center [533, 133] width 165 height 15
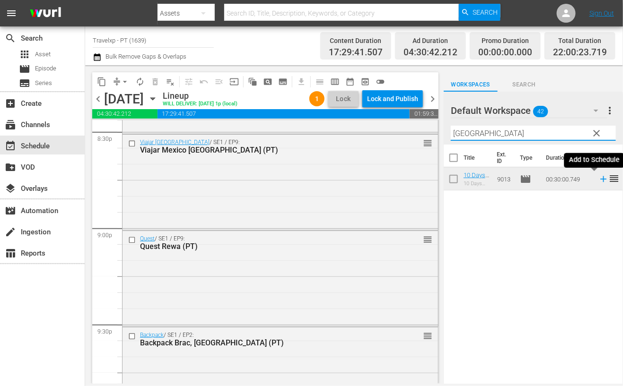
click at [600, 179] on icon at bounding box center [603, 179] width 6 height 6
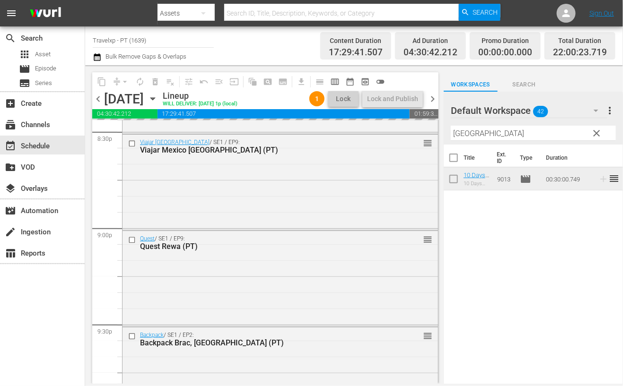
click at [461, 133] on input "perth" at bounding box center [533, 133] width 165 height 15
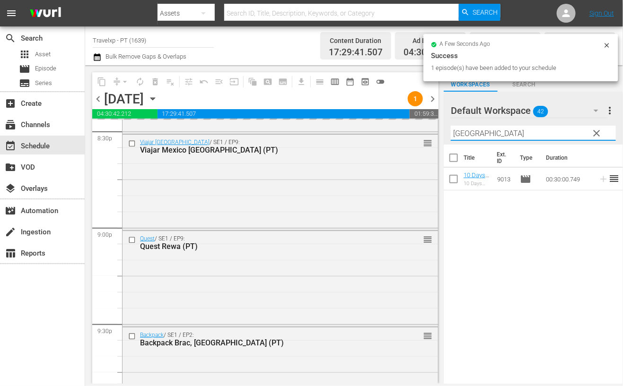
click at [461, 133] on input "perth" at bounding box center [533, 133] width 165 height 15
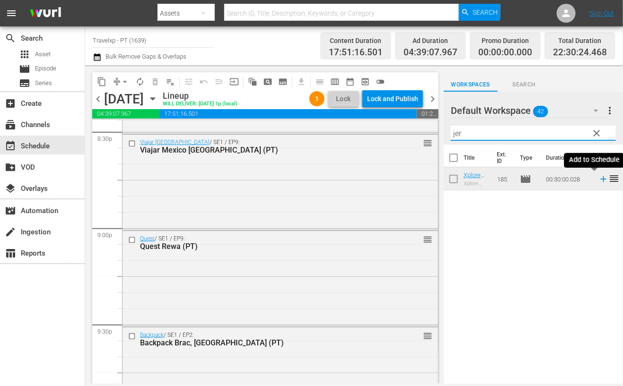
click at [598, 180] on icon at bounding box center [603, 179] width 10 height 10
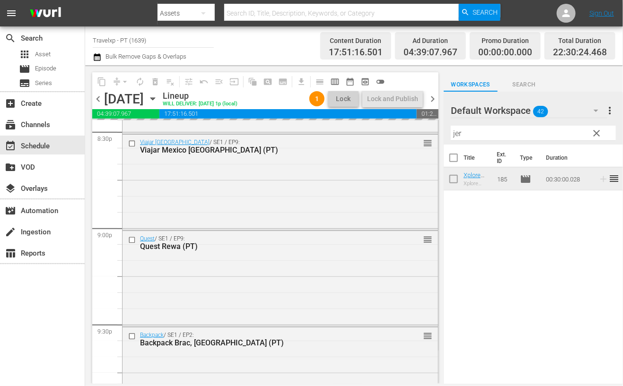
click at [457, 133] on input "jer" at bounding box center [533, 133] width 165 height 15
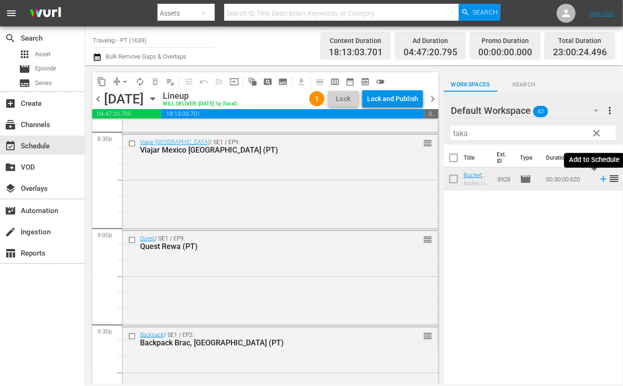
click at [600, 179] on icon at bounding box center [603, 179] width 6 height 6
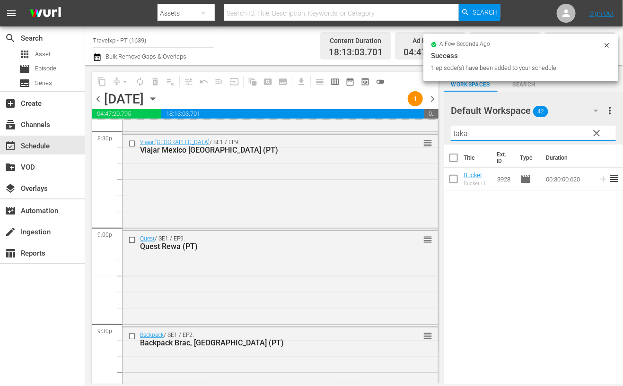
click at [459, 130] on input "taka" at bounding box center [533, 133] width 165 height 15
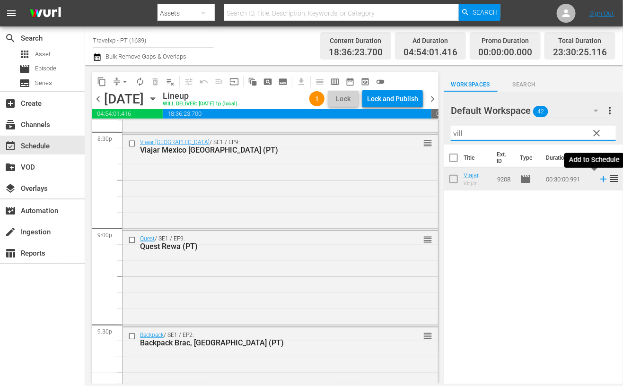
type input "vill"
click at [598, 181] on icon at bounding box center [603, 179] width 10 height 10
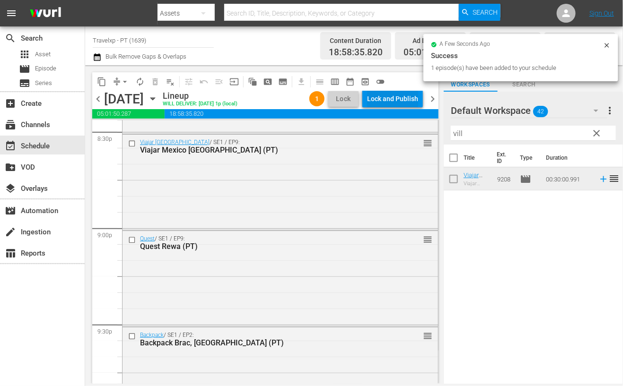
click at [405, 97] on div "Lock and Publish" at bounding box center [392, 98] width 51 height 17
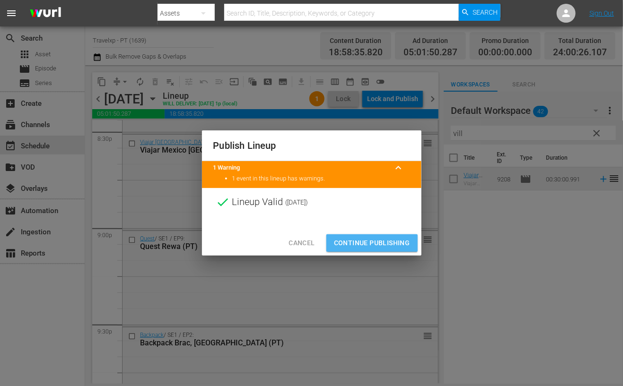
click at [385, 244] on span "Continue Publishing" at bounding box center [372, 243] width 76 height 12
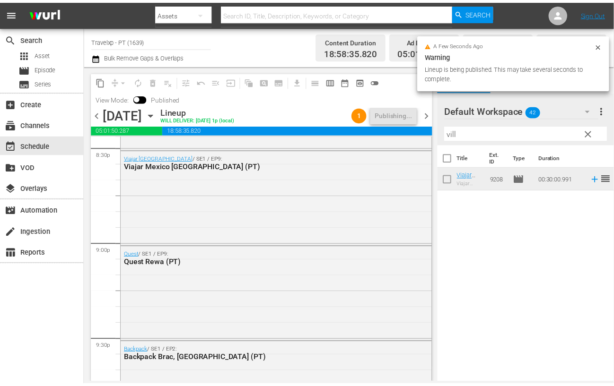
scroll to position [4385, 0]
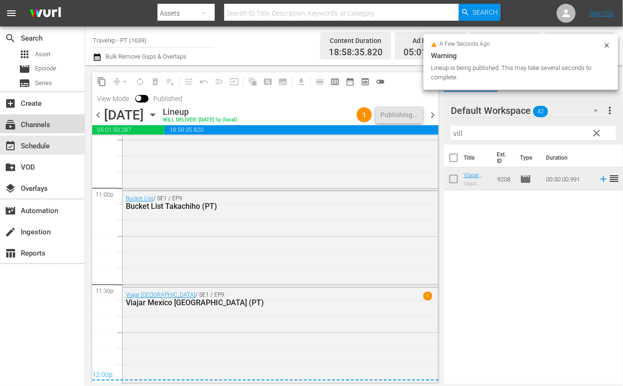
click at [51, 120] on div "subscriptions Channels" at bounding box center [26, 123] width 53 height 9
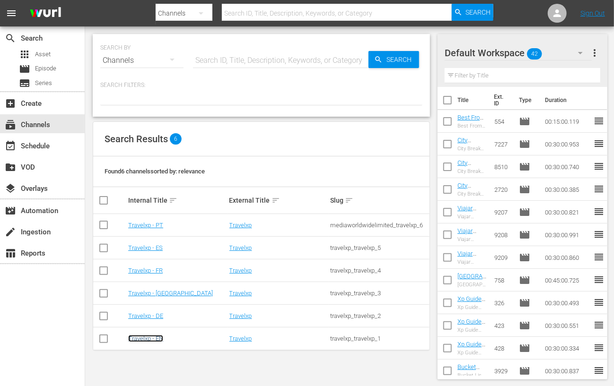
click at [152, 341] on link "Travelxp - EN" at bounding box center [145, 338] width 35 height 7
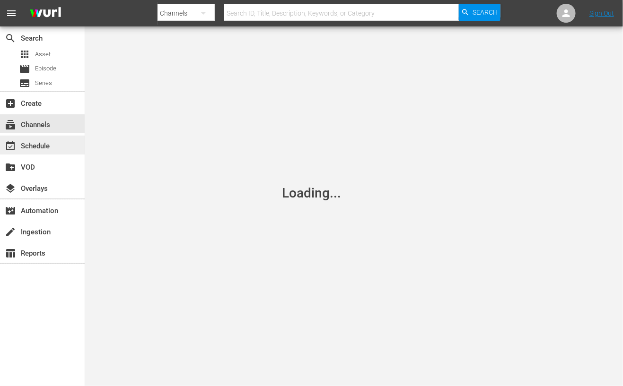
click at [48, 152] on div "event_available Schedule" at bounding box center [42, 145] width 85 height 19
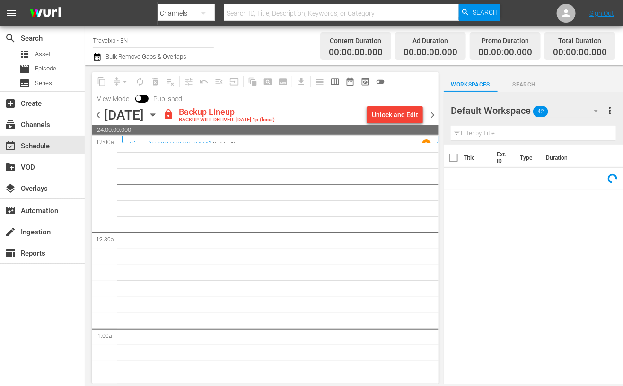
click at [399, 118] on div "Unlock and Edit" at bounding box center [395, 114] width 46 height 17
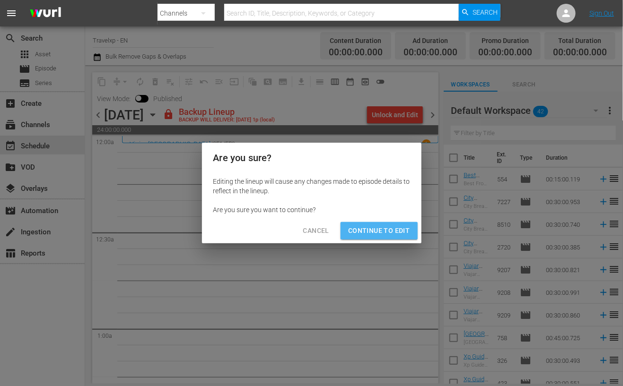
click at [381, 230] on span "Continue to Edit" at bounding box center [378, 231] width 61 height 12
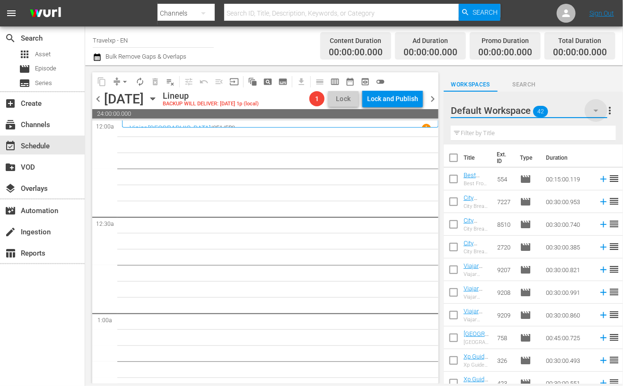
click at [596, 110] on icon "button" at bounding box center [595, 110] width 11 height 11
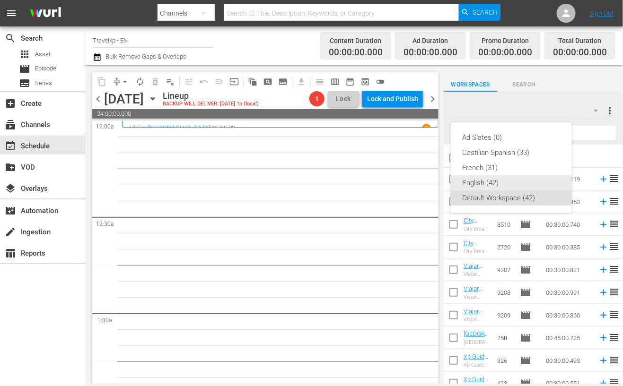
click at [482, 186] on div "English (42)" at bounding box center [511, 182] width 98 height 15
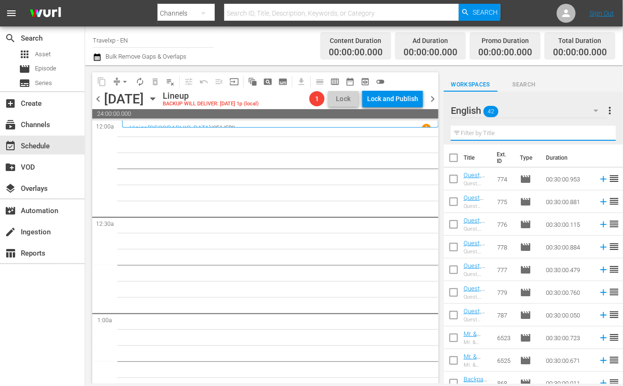
click at [523, 132] on input "text" at bounding box center [533, 133] width 165 height 15
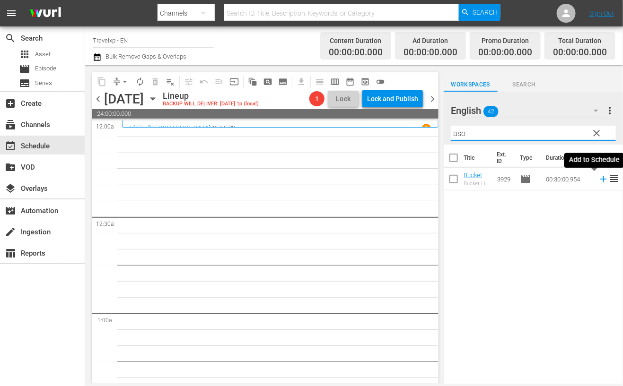
click at [600, 182] on icon at bounding box center [603, 179] width 6 height 6
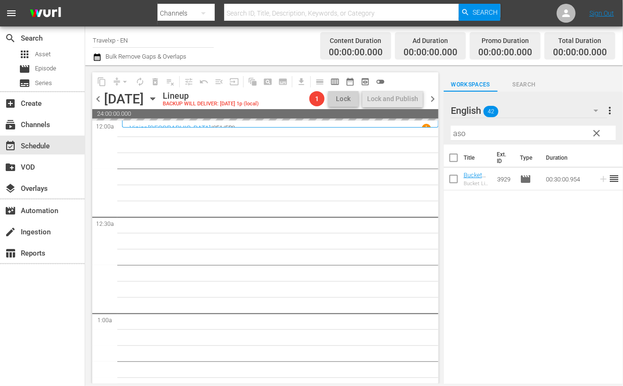
click at [456, 134] on input "aso" at bounding box center [533, 133] width 165 height 15
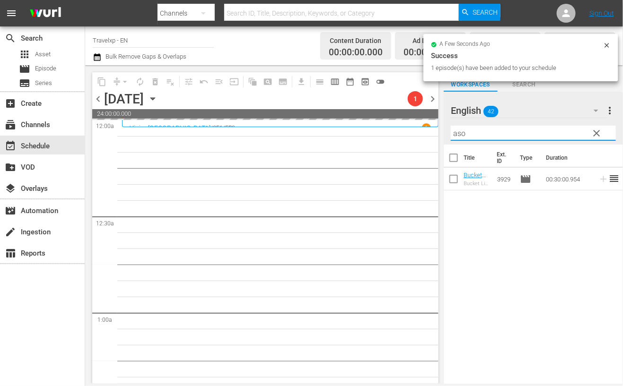
click at [456, 134] on input "aso" at bounding box center [533, 133] width 165 height 15
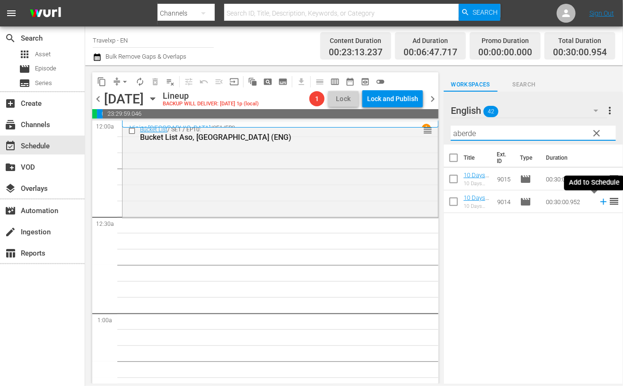
drag, startPoint x: 595, startPoint y: 203, endPoint x: 574, endPoint y: 181, distance: 30.8
click at [598, 203] on icon at bounding box center [603, 202] width 10 height 10
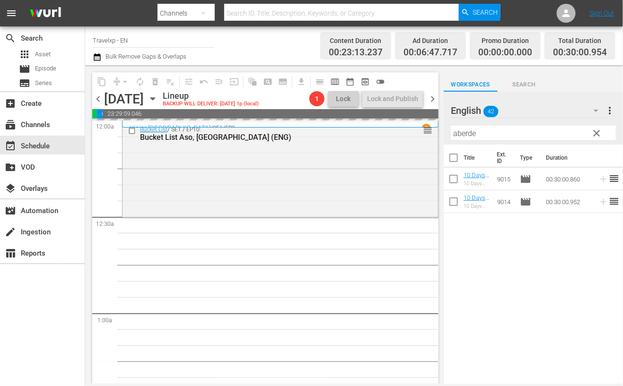
click at [470, 135] on input "aberde" at bounding box center [533, 133] width 165 height 15
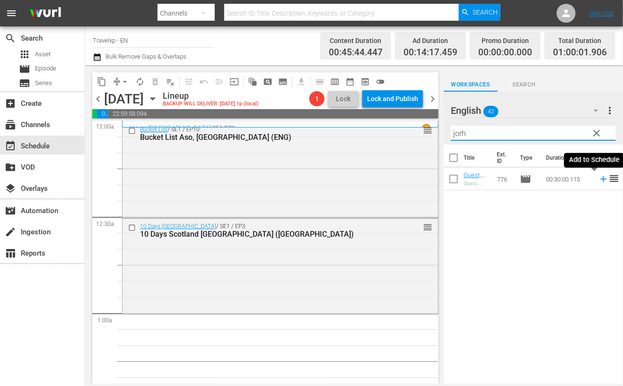
drag, startPoint x: 594, startPoint y: 178, endPoint x: 582, endPoint y: 176, distance: 12.9
click at [600, 178] on icon at bounding box center [603, 179] width 6 height 6
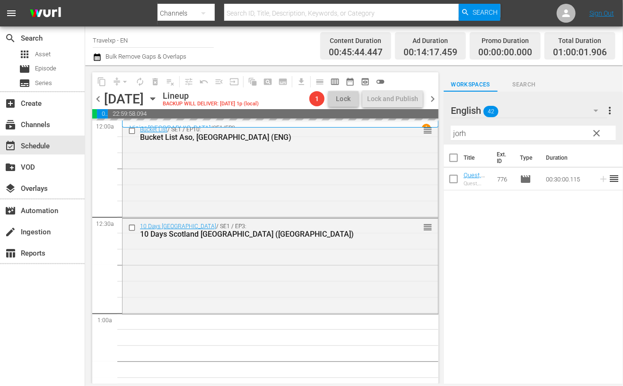
click at [462, 132] on input "jorh" at bounding box center [533, 133] width 165 height 15
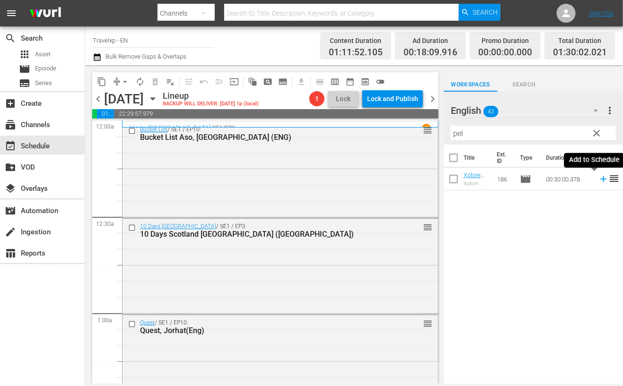
click at [598, 178] on icon at bounding box center [603, 179] width 10 height 10
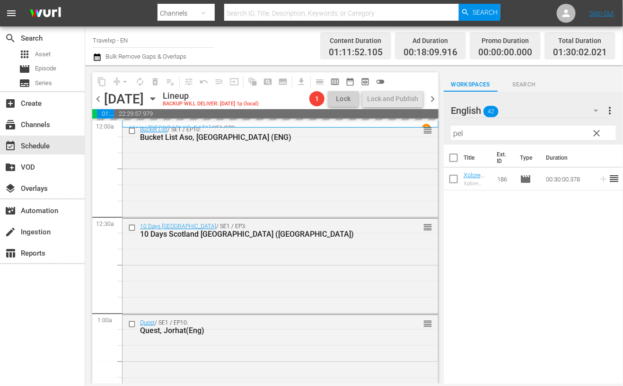
click at [459, 133] on input "pel" at bounding box center [533, 133] width 165 height 15
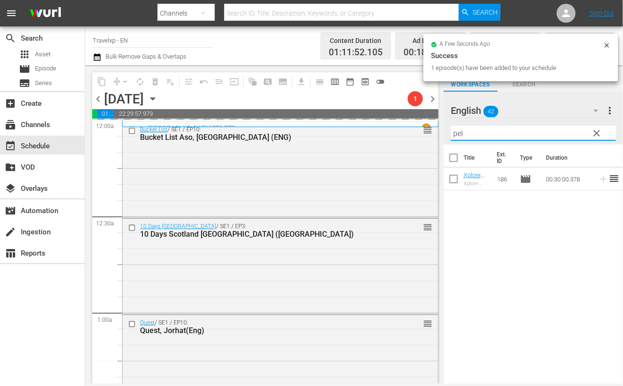
click at [459, 133] on input "pel" at bounding box center [533, 133] width 165 height 15
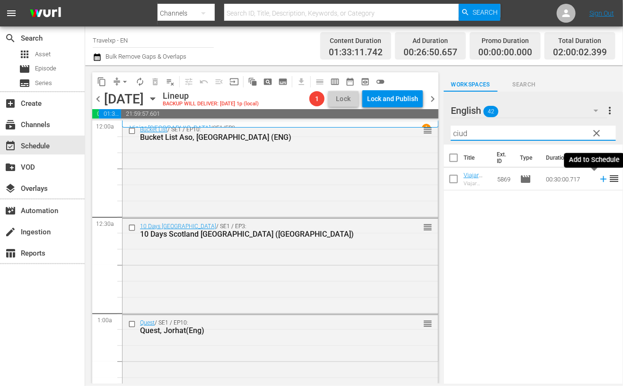
click at [598, 178] on icon at bounding box center [603, 179] width 10 height 10
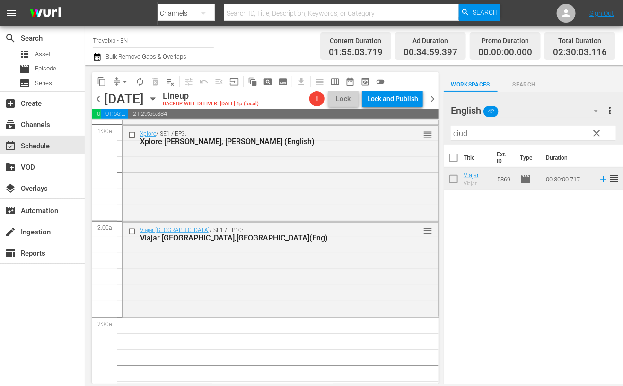
scroll to position [296, 0]
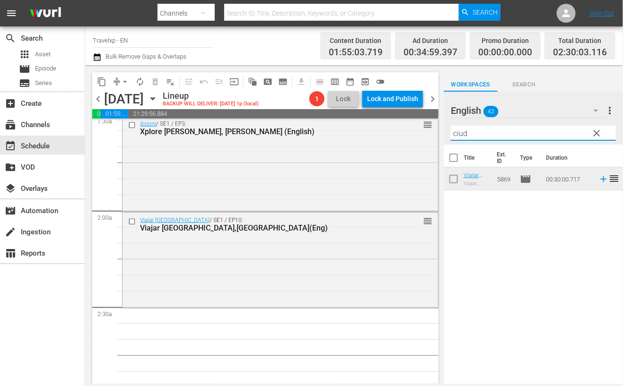
click at [459, 133] on input "ciud" at bounding box center [533, 133] width 165 height 15
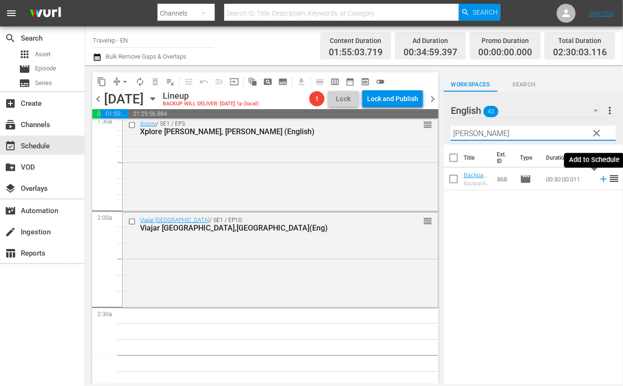
click at [598, 181] on icon at bounding box center [603, 179] width 10 height 10
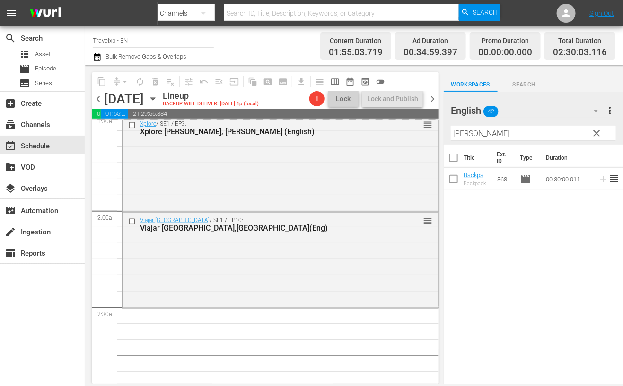
click at [462, 133] on input "salo" at bounding box center [533, 133] width 165 height 15
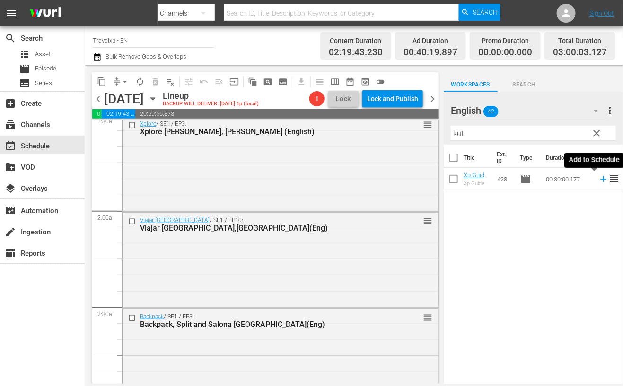
click at [600, 179] on icon at bounding box center [603, 179] width 6 height 6
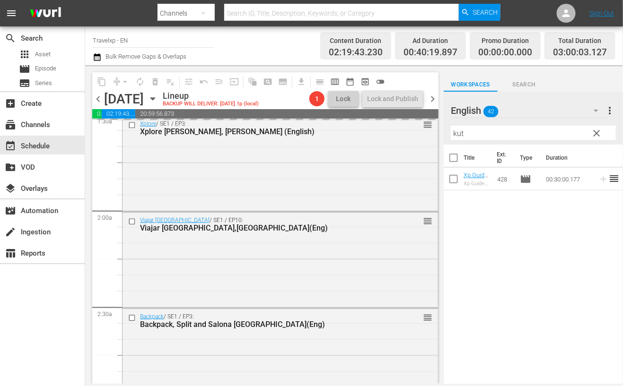
click at [456, 136] on input "kut" at bounding box center [533, 133] width 165 height 15
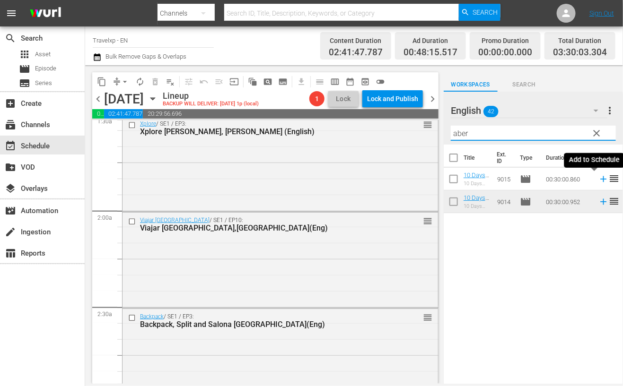
click at [600, 180] on icon at bounding box center [603, 179] width 6 height 6
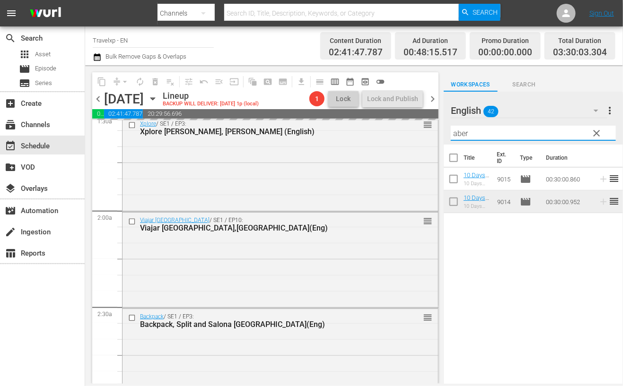
click at [459, 135] on input "aber" at bounding box center [533, 133] width 165 height 15
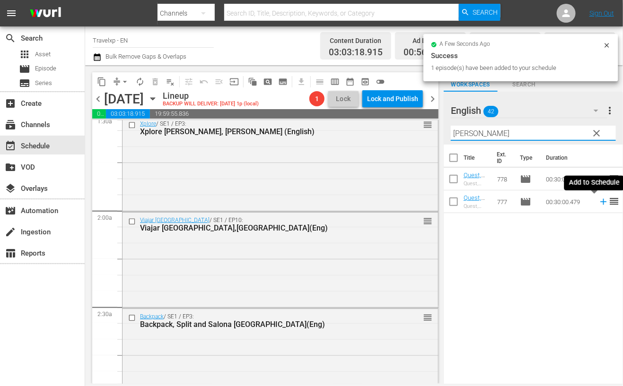
click at [598, 204] on icon at bounding box center [603, 202] width 10 height 10
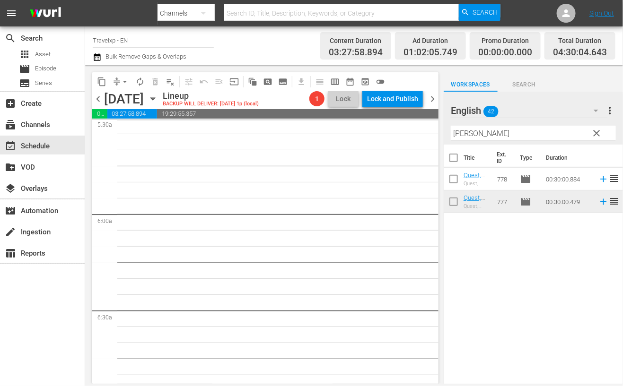
scroll to position [768, 0]
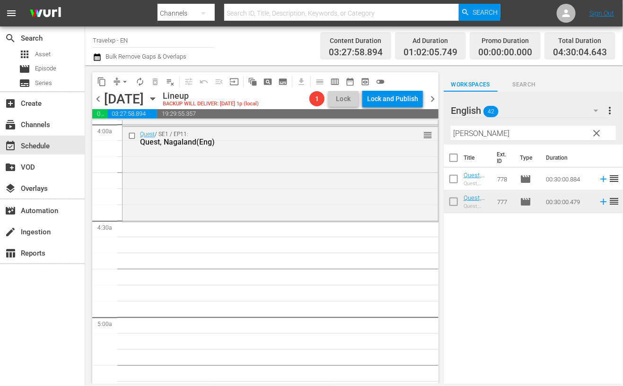
click at [463, 136] on input "nagal" at bounding box center [533, 133] width 165 height 15
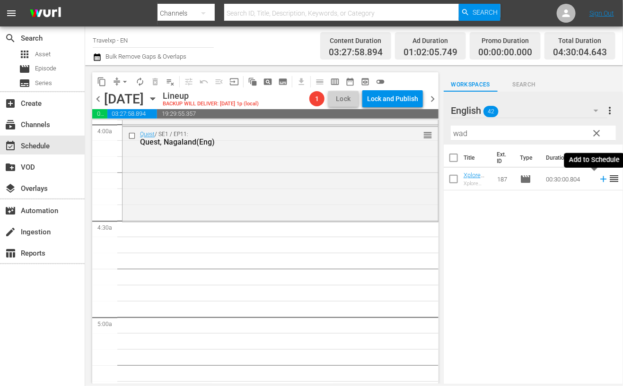
click at [598, 180] on icon at bounding box center [603, 179] width 10 height 10
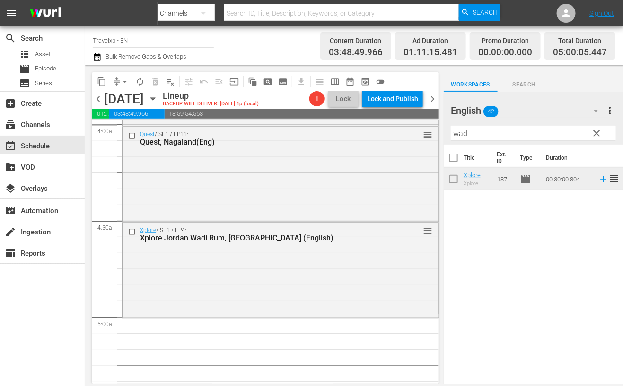
click at [459, 134] on input "wad" at bounding box center [533, 133] width 165 height 15
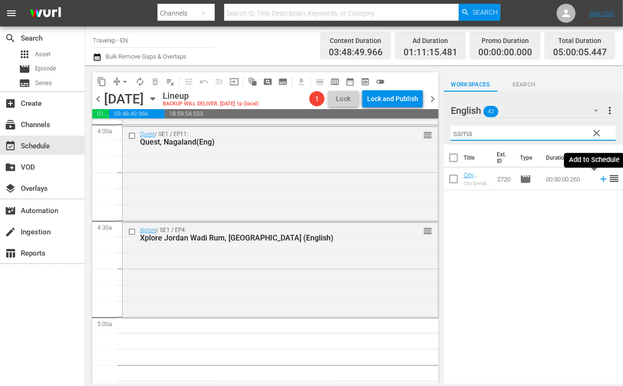
click at [600, 179] on icon at bounding box center [603, 179] width 6 height 6
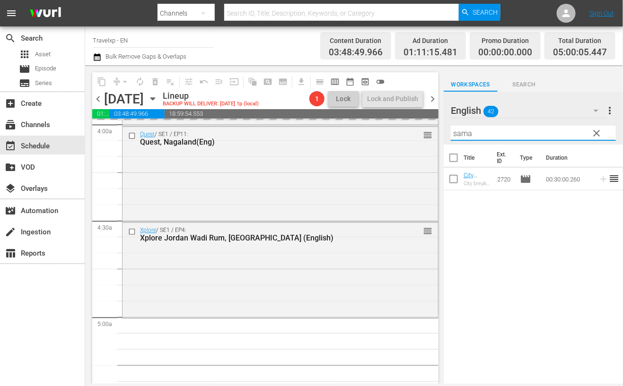
click at [459, 136] on input "sama" at bounding box center [533, 133] width 165 height 15
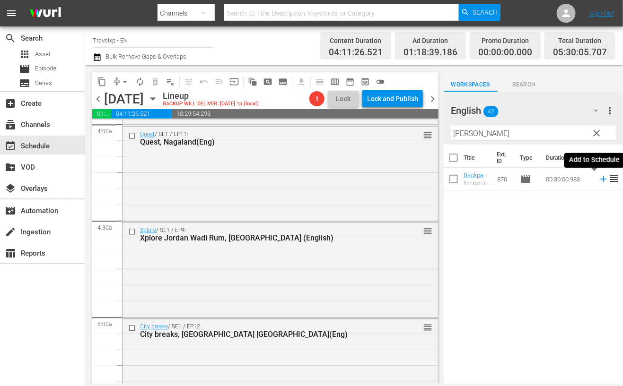
click at [600, 178] on icon at bounding box center [603, 179] width 6 height 6
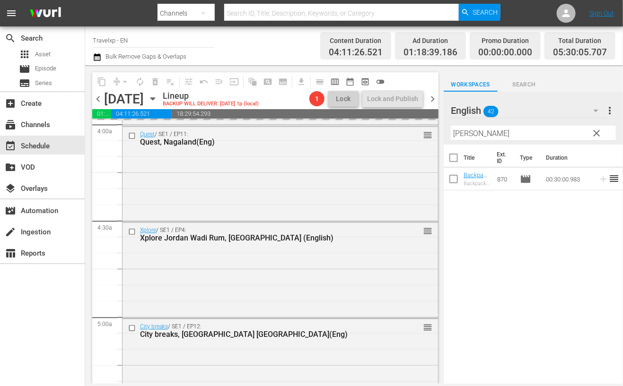
click at [454, 132] on input "[PERSON_NAME]" at bounding box center [533, 133] width 165 height 15
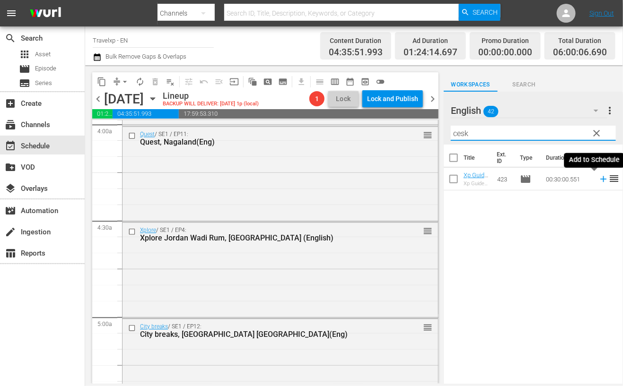
click at [598, 180] on icon at bounding box center [603, 179] width 10 height 10
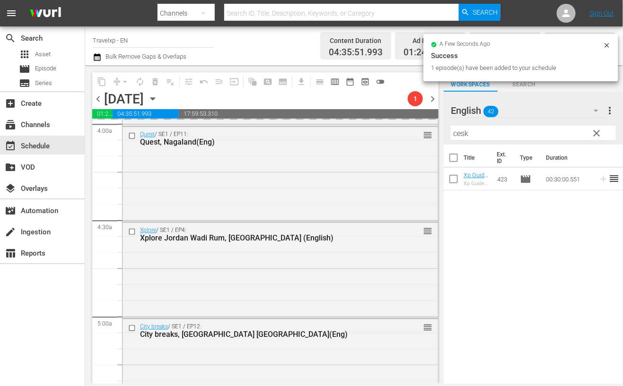
click at [461, 138] on input "cesk" at bounding box center [533, 133] width 165 height 15
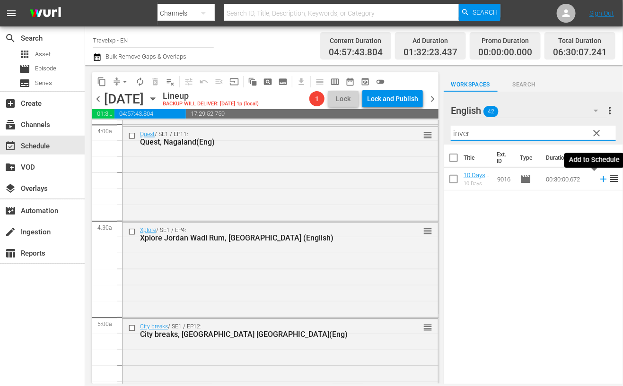
click at [600, 180] on icon at bounding box center [603, 179] width 6 height 6
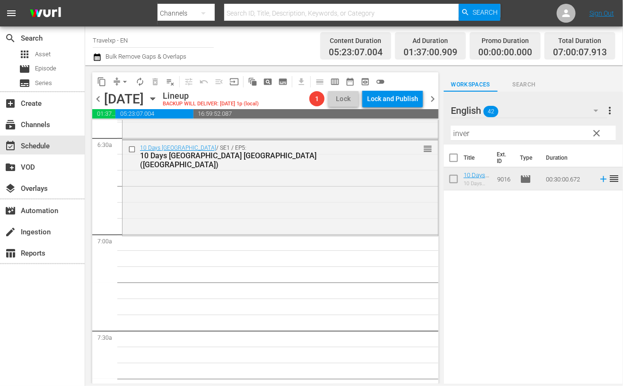
scroll to position [1241, 0]
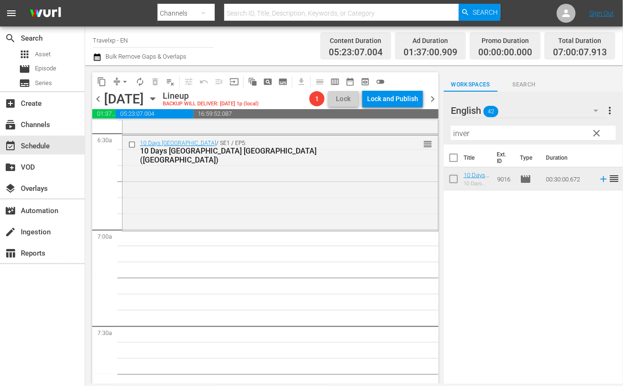
click at [460, 134] on input "inver" at bounding box center [533, 133] width 165 height 15
click at [459, 133] on input "inver" at bounding box center [533, 133] width 165 height 15
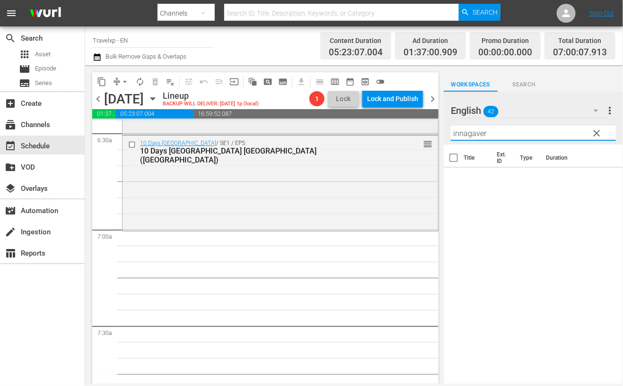
drag, startPoint x: 519, startPoint y: 131, endPoint x: 381, endPoint y: 128, distance: 138.1
click at [381, 128] on div "content_copy compress arrow_drop_down autorenew_outlined delete_forever_outline…" at bounding box center [354, 224] width 538 height 319
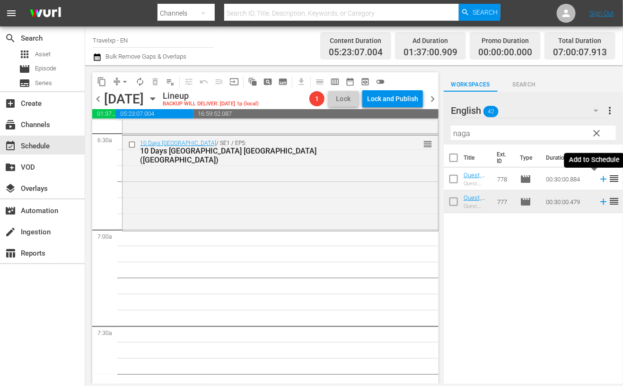
click at [600, 180] on icon at bounding box center [603, 179] width 6 height 6
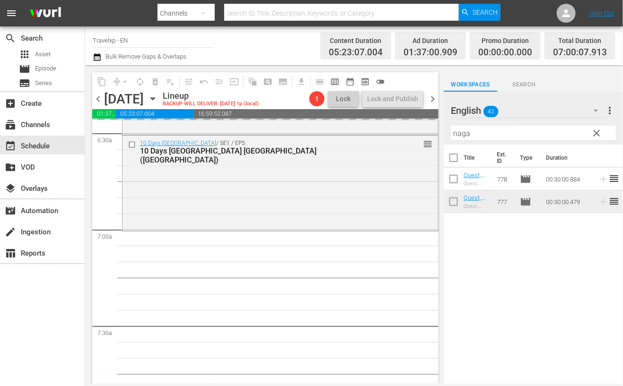
click at [461, 134] on input "naga" at bounding box center [533, 133] width 165 height 15
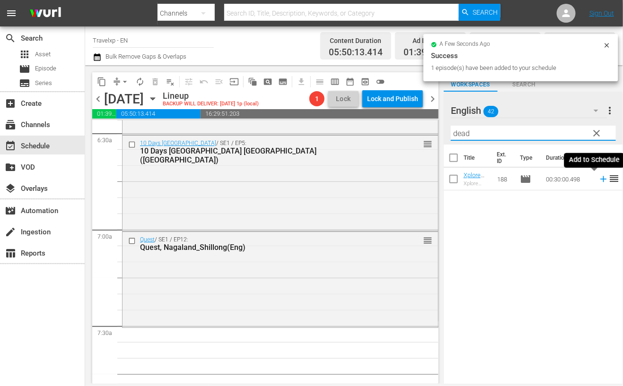
click at [598, 181] on icon at bounding box center [603, 179] width 10 height 10
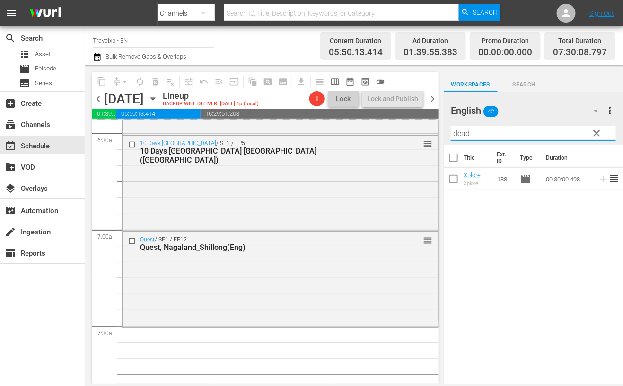
click at [460, 131] on input "dead" at bounding box center [533, 133] width 165 height 15
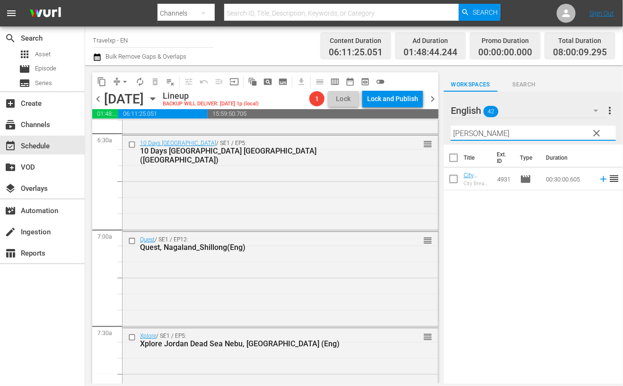
click at [600, 179] on icon at bounding box center [603, 179] width 6 height 6
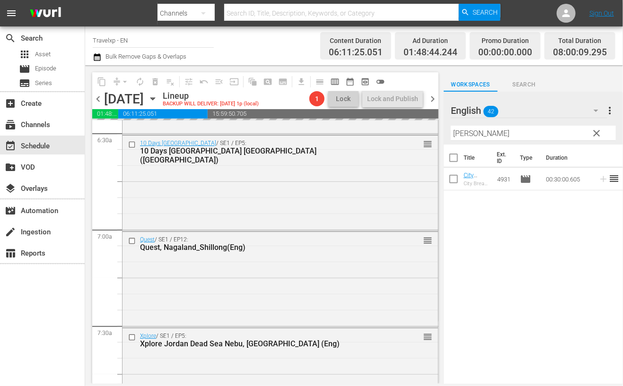
click at [464, 134] on input "narla" at bounding box center [533, 133] width 165 height 15
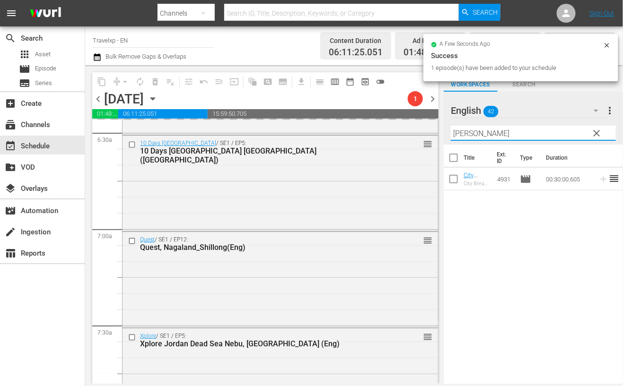
click at [464, 134] on input "narla" at bounding box center [533, 133] width 165 height 15
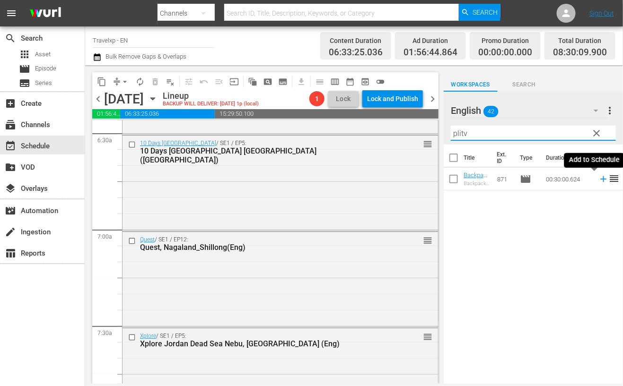
click at [600, 179] on icon at bounding box center [603, 179] width 6 height 6
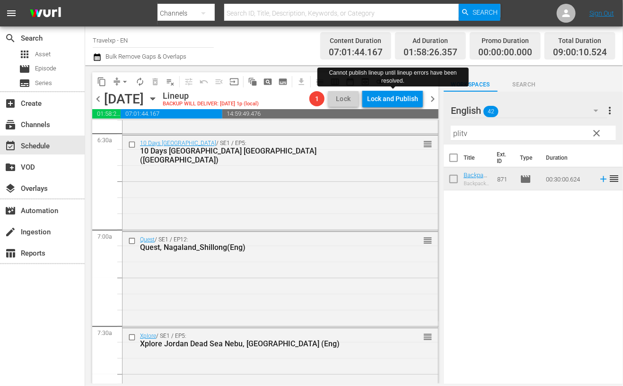
click at [459, 133] on input "plitv" at bounding box center [533, 133] width 165 height 15
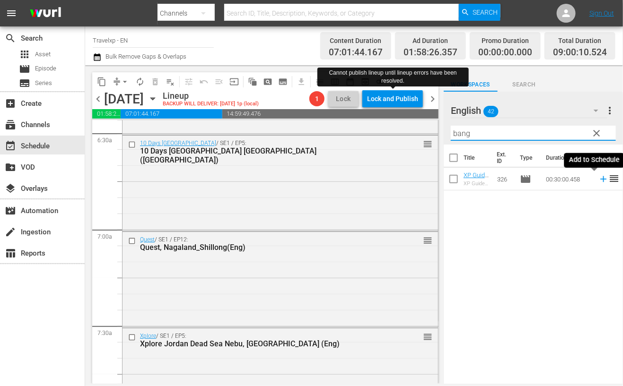
click at [600, 179] on icon at bounding box center [603, 179] width 6 height 6
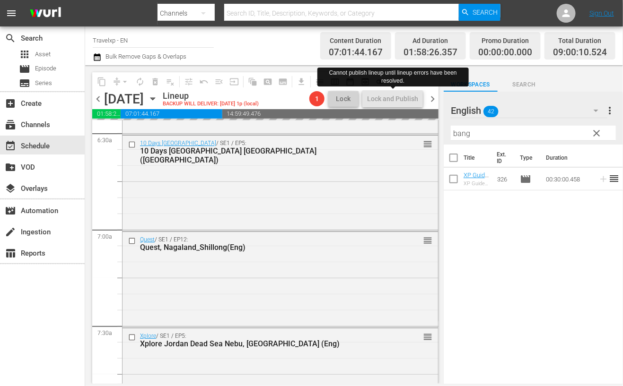
click at [461, 133] on input "bang" at bounding box center [533, 133] width 165 height 15
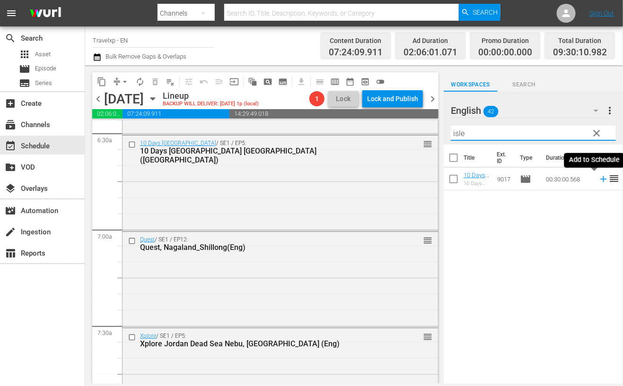
click at [598, 180] on icon at bounding box center [603, 179] width 10 height 10
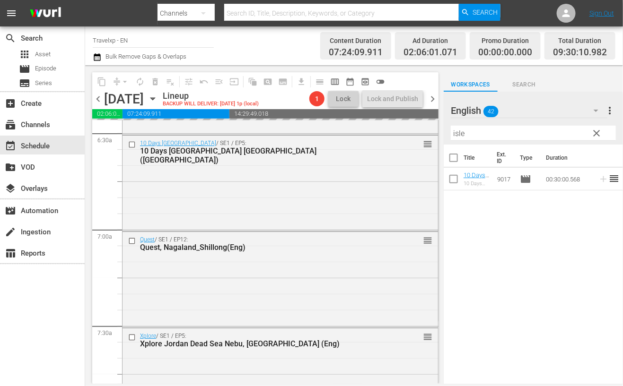
click at [459, 135] on input "isle" at bounding box center [533, 133] width 165 height 15
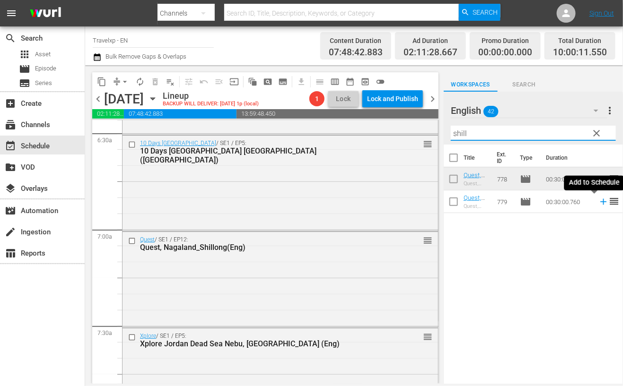
click at [600, 202] on icon at bounding box center [603, 202] width 6 height 6
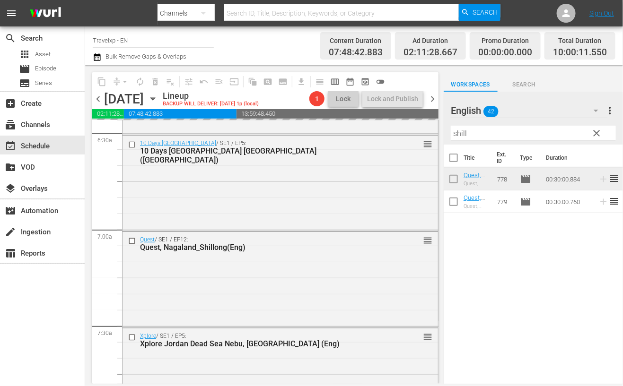
click at [458, 133] on input "shill" at bounding box center [533, 133] width 165 height 15
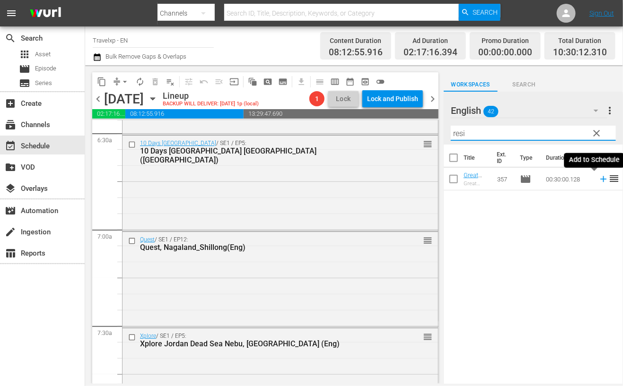
click at [598, 180] on icon at bounding box center [603, 179] width 10 height 10
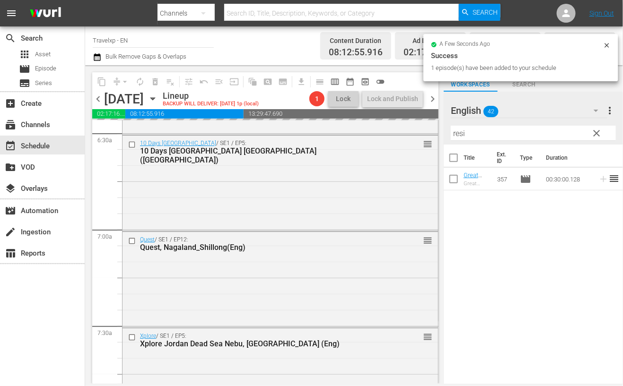
click at [458, 135] on input "resi" at bounding box center [533, 133] width 165 height 15
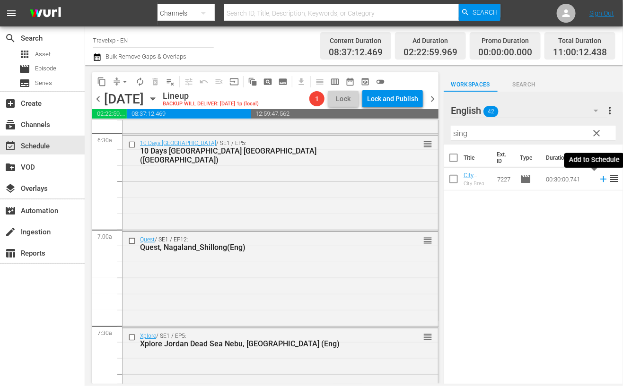
click at [598, 181] on icon at bounding box center [603, 179] width 10 height 10
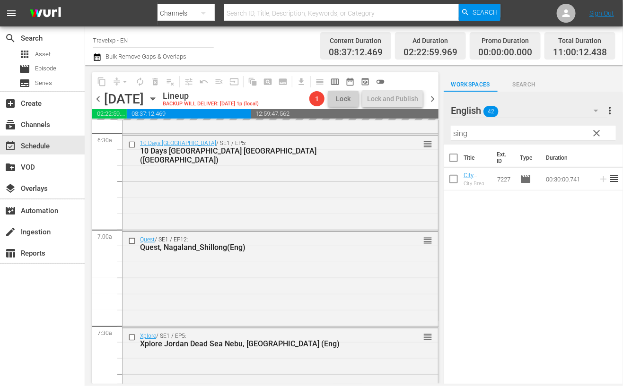
click at [454, 136] on input "sing" at bounding box center [533, 133] width 165 height 15
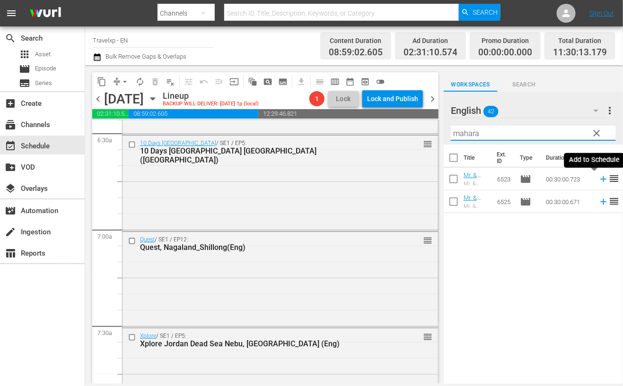
click at [600, 180] on icon at bounding box center [603, 179] width 6 height 6
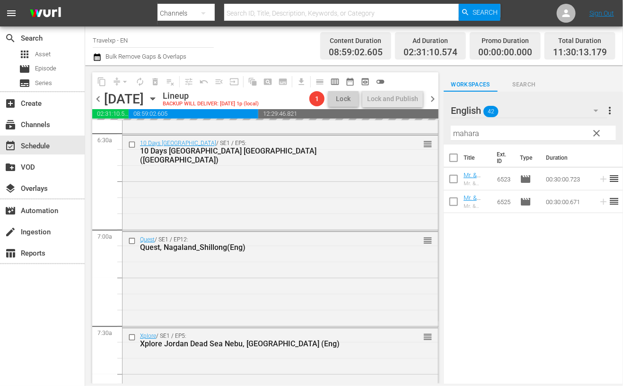
click at [470, 129] on input "mahara" at bounding box center [533, 133] width 165 height 15
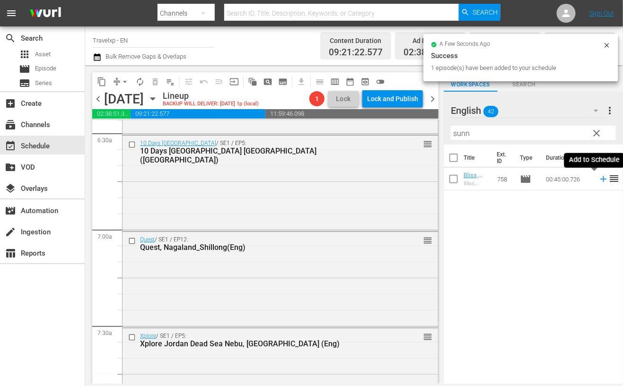
click at [598, 178] on icon at bounding box center [603, 179] width 10 height 10
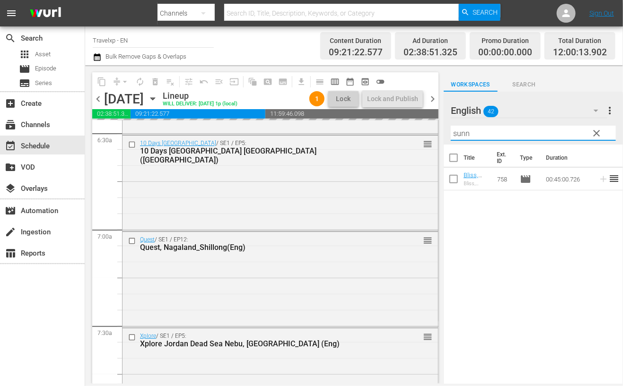
click at [461, 135] on input "sunn" at bounding box center [533, 133] width 165 height 15
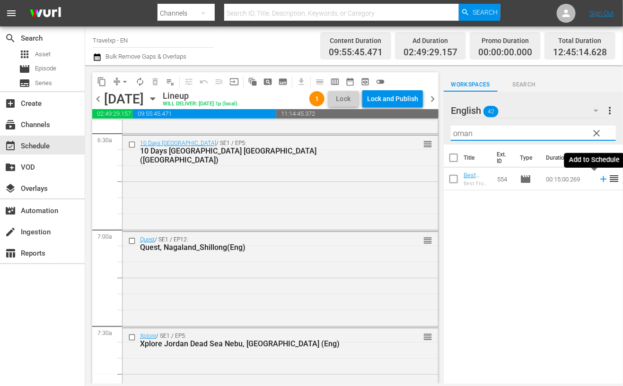
click at [600, 179] on icon at bounding box center [603, 179] width 6 height 6
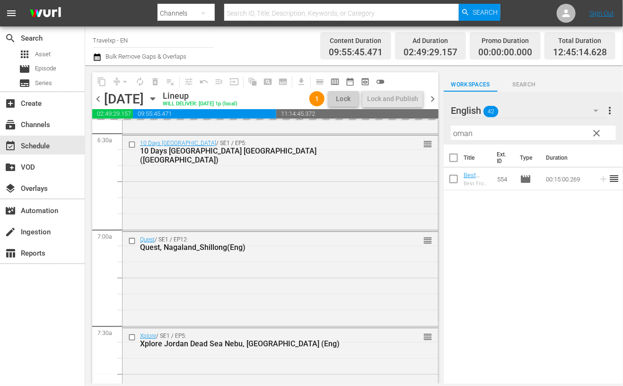
click at [467, 135] on input "oman" at bounding box center [533, 133] width 165 height 15
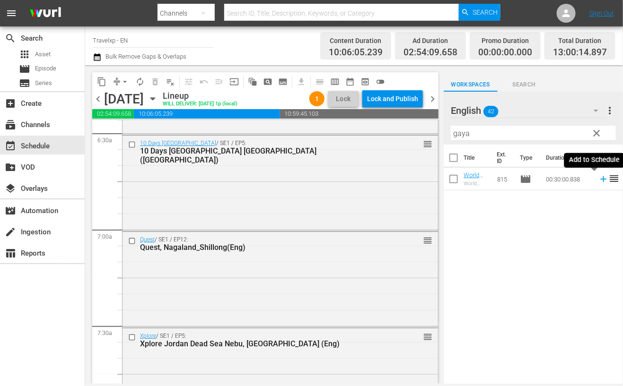
click at [600, 179] on icon at bounding box center [603, 179] width 6 height 6
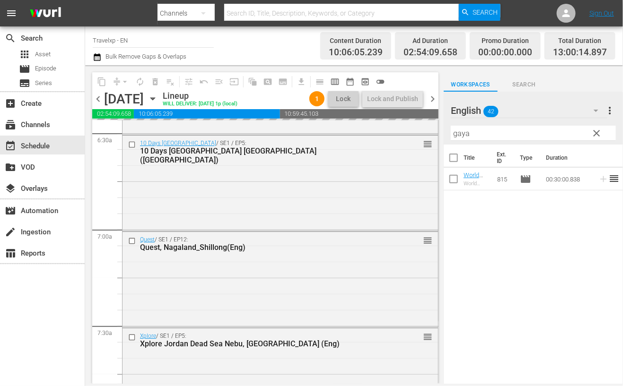
click at [461, 133] on input "gaya" at bounding box center [533, 133] width 165 height 15
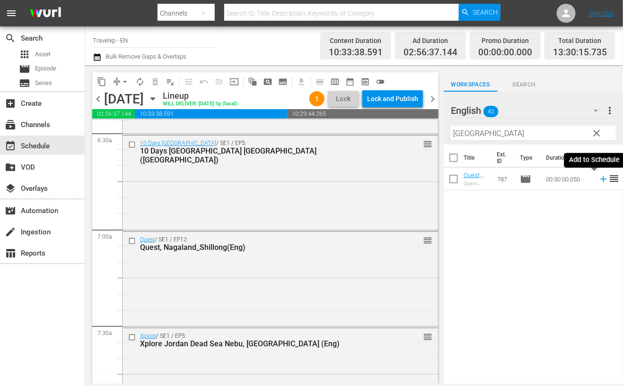
click at [598, 180] on icon at bounding box center [603, 179] width 10 height 10
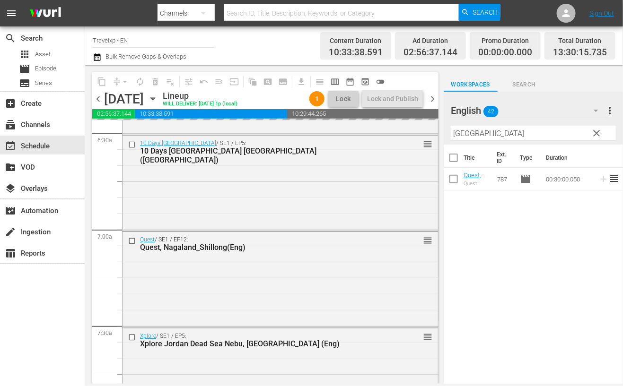
click at [465, 135] on input "kolkata" at bounding box center [533, 133] width 165 height 15
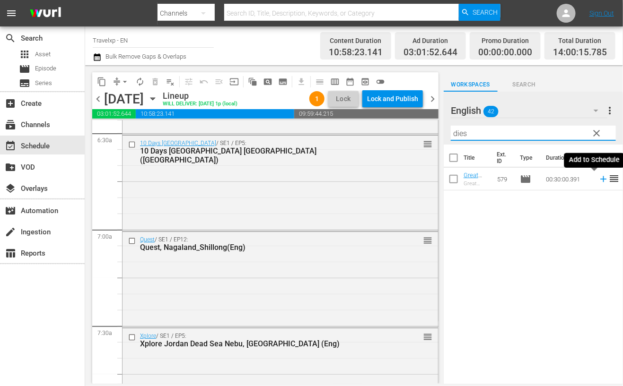
click at [600, 179] on icon at bounding box center [603, 179] width 6 height 6
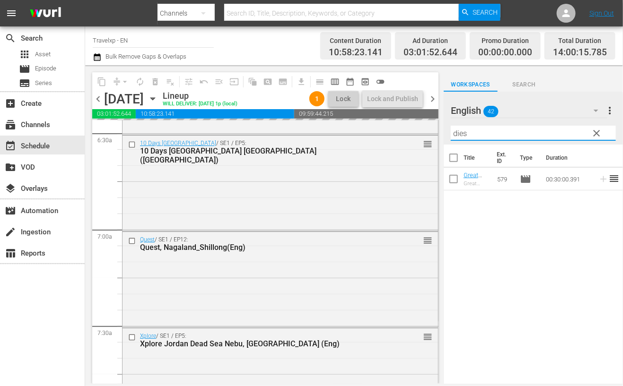
click at [457, 134] on input "dies" at bounding box center [533, 133] width 165 height 15
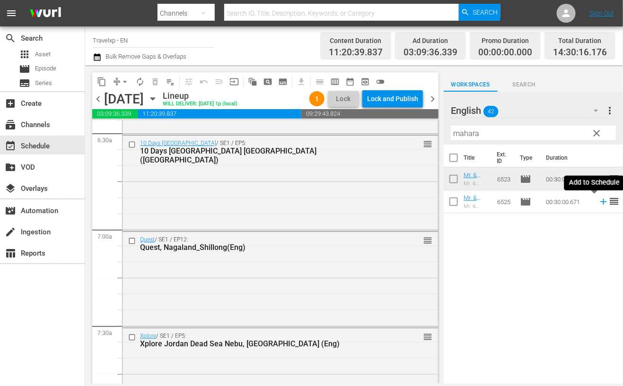
click at [600, 202] on icon at bounding box center [603, 202] width 6 height 6
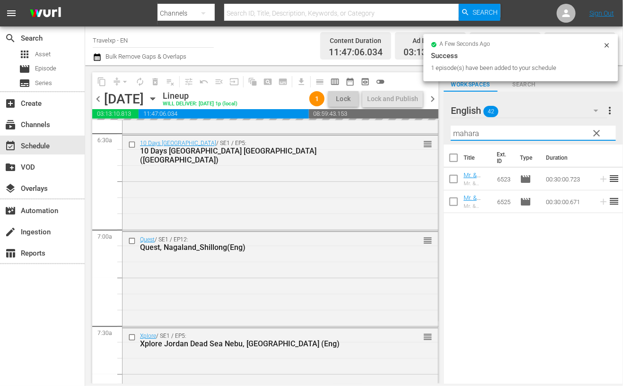
click at [475, 132] on input "mahara" at bounding box center [533, 133] width 165 height 15
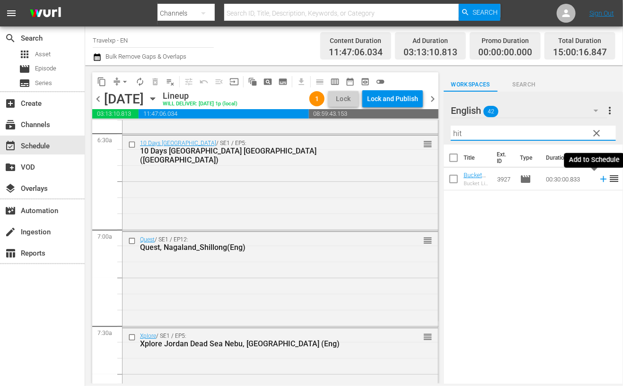
click at [598, 178] on icon at bounding box center [603, 179] width 10 height 10
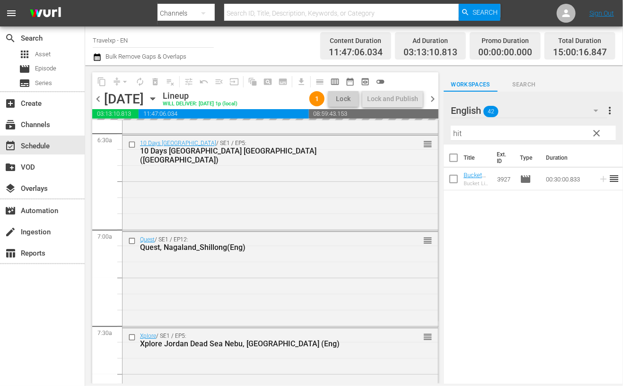
click at [458, 134] on input "hit" at bounding box center [533, 133] width 165 height 15
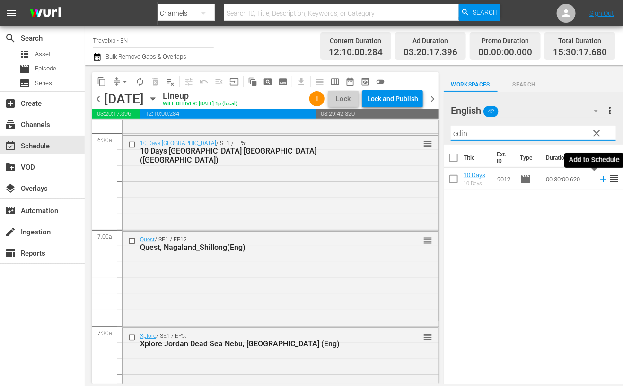
click at [600, 179] on icon at bounding box center [603, 179] width 6 height 6
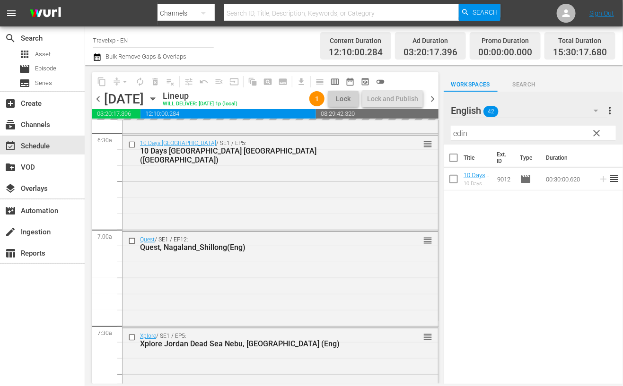
click at [458, 136] on input "edin" at bounding box center [533, 133] width 165 height 15
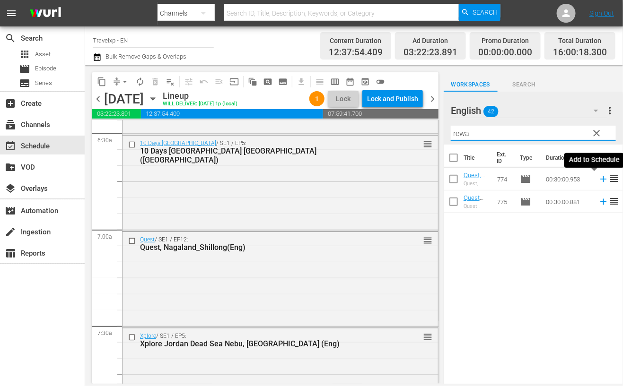
click at [600, 179] on icon at bounding box center [603, 179] width 6 height 6
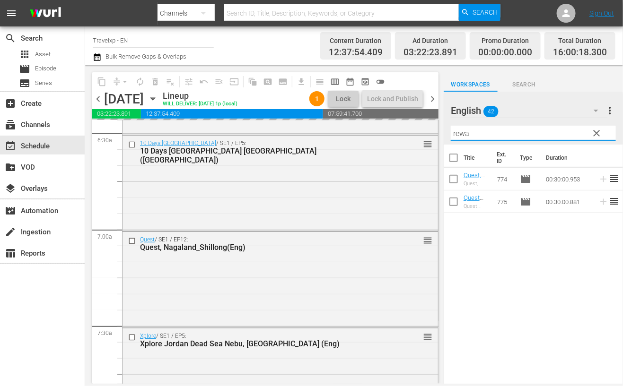
click at [466, 135] on input "rewa" at bounding box center [533, 133] width 165 height 15
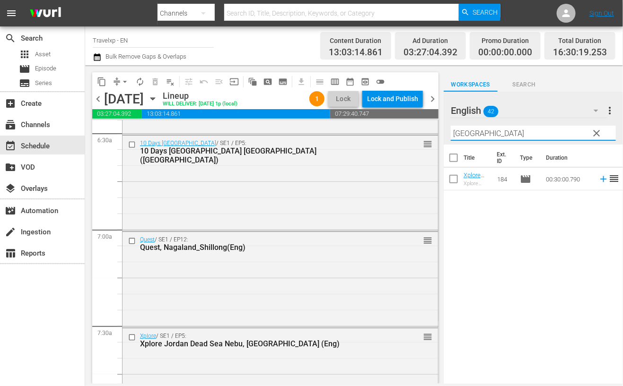
click at [598, 180] on icon at bounding box center [603, 179] width 10 height 10
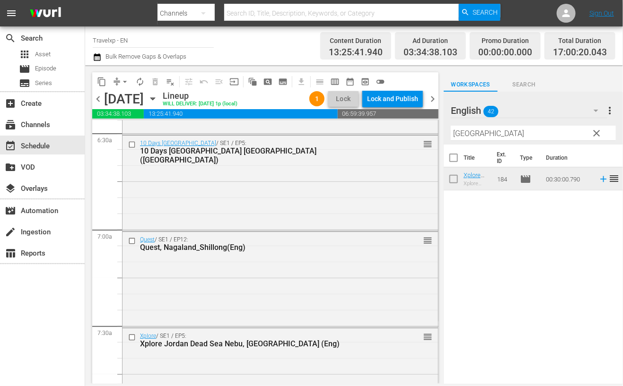
click at [475, 133] on input "amman" at bounding box center [533, 133] width 165 height 15
drag, startPoint x: 585, startPoint y: 258, endPoint x: 587, endPoint y: 244, distance: 13.4
click at [585, 258] on div "Title Ext. ID Type Duration Viajar Mexico, El Tule Mexico(Eng) Viajar Mexico El…" at bounding box center [533, 265] width 179 height 241
click at [598, 178] on icon at bounding box center [603, 179] width 10 height 10
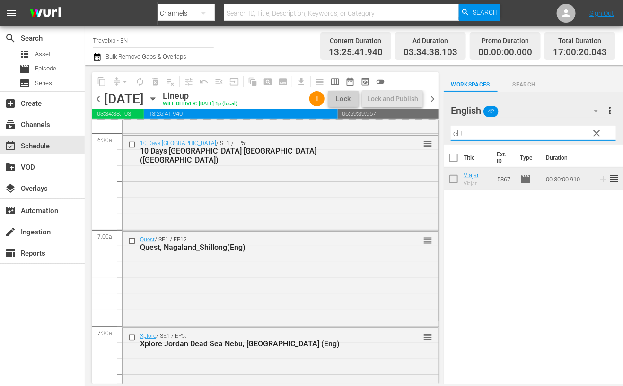
drag, startPoint x: 482, startPoint y: 135, endPoint x: 440, endPoint y: 127, distance: 43.3
click at [440, 127] on div "content_copy compress arrow_drop_down autorenew_outlined delete_forever_outline…" at bounding box center [354, 224] width 538 height 319
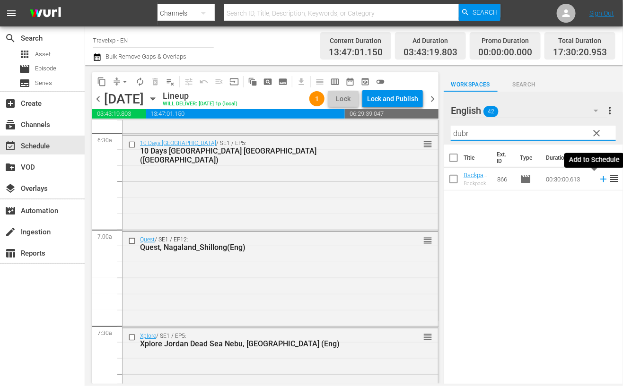
click at [598, 178] on icon at bounding box center [603, 179] width 10 height 10
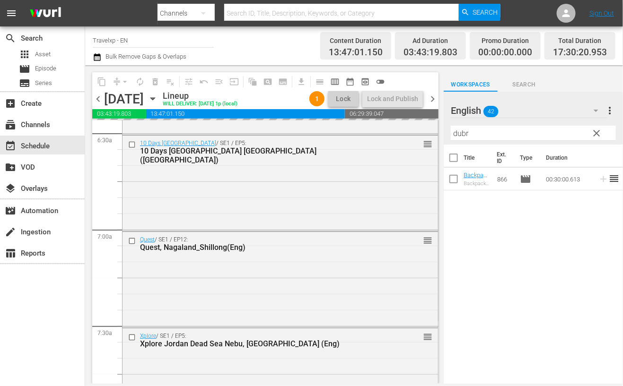
click at [463, 131] on input "dubr" at bounding box center [533, 133] width 165 height 15
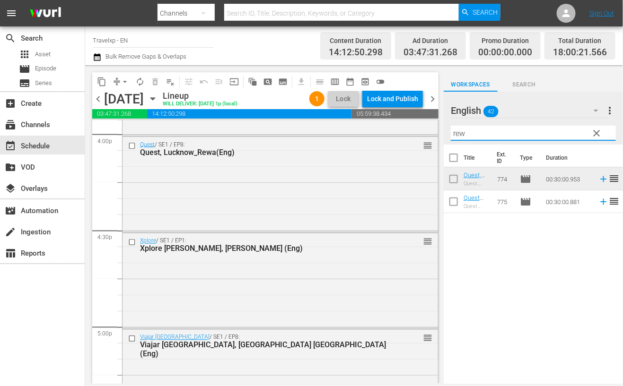
scroll to position [3309, 0]
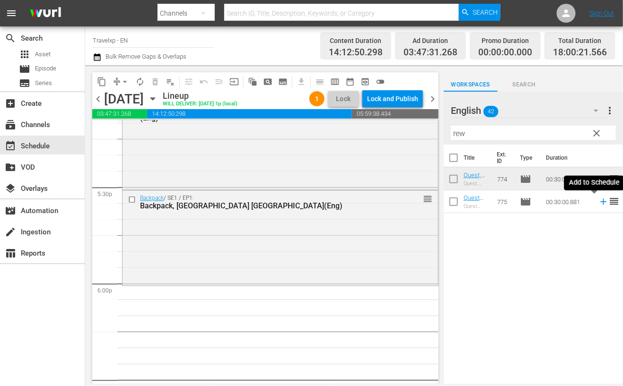
click at [598, 202] on icon at bounding box center [603, 202] width 10 height 10
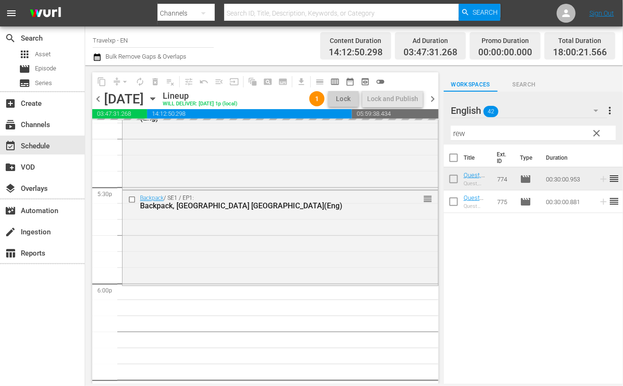
click at [460, 133] on input "rew" at bounding box center [533, 133] width 165 height 15
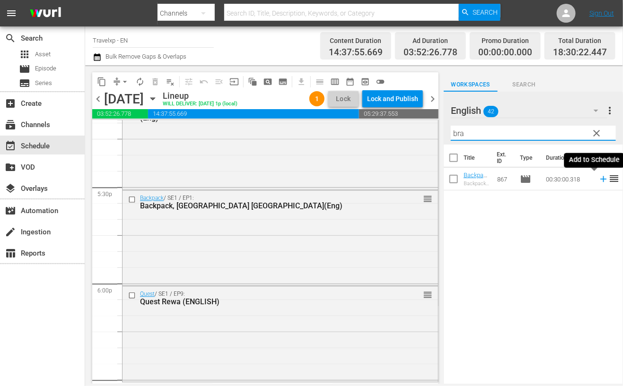
click at [600, 179] on icon at bounding box center [603, 179] width 6 height 6
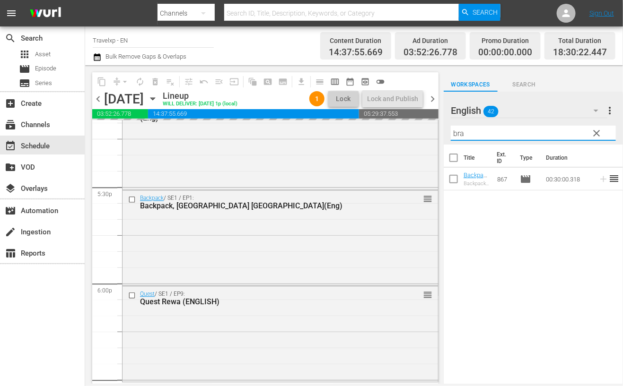
click at [458, 132] on input "bra" at bounding box center [533, 133] width 165 height 15
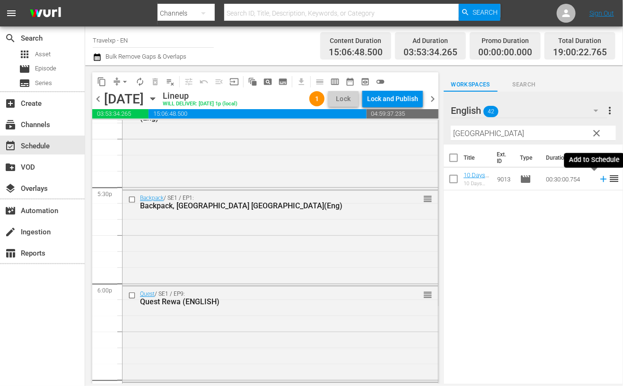
click at [598, 177] on icon at bounding box center [603, 179] width 10 height 10
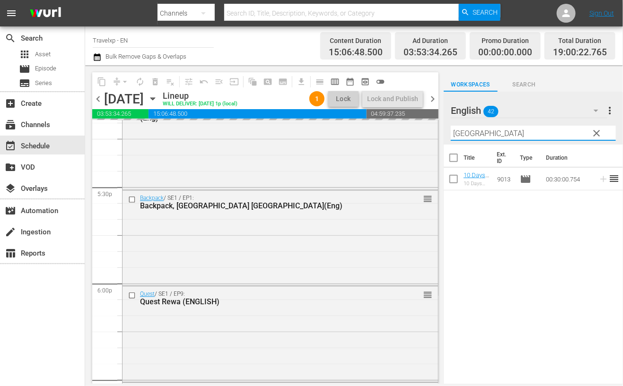
click at [463, 134] on input "perth" at bounding box center [533, 133] width 165 height 15
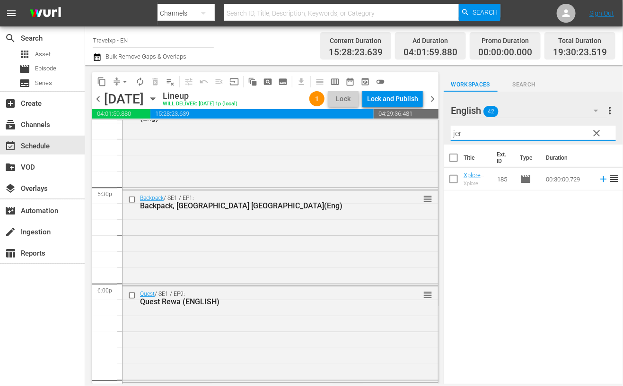
click at [598, 178] on icon at bounding box center [603, 179] width 10 height 10
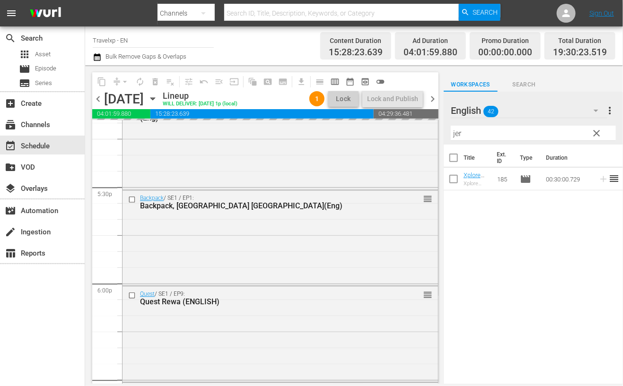
click at [453, 132] on input "jer" at bounding box center [533, 133] width 165 height 15
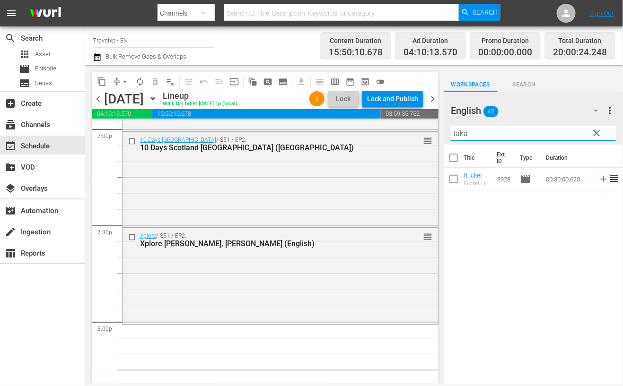
scroll to position [3723, 0]
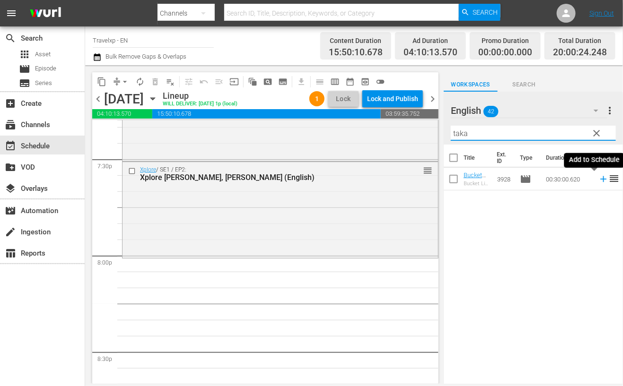
click at [598, 180] on icon at bounding box center [603, 179] width 10 height 10
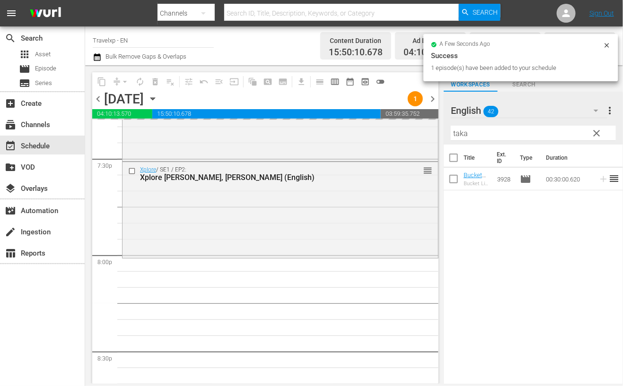
click at [462, 132] on input "taka" at bounding box center [533, 133] width 165 height 15
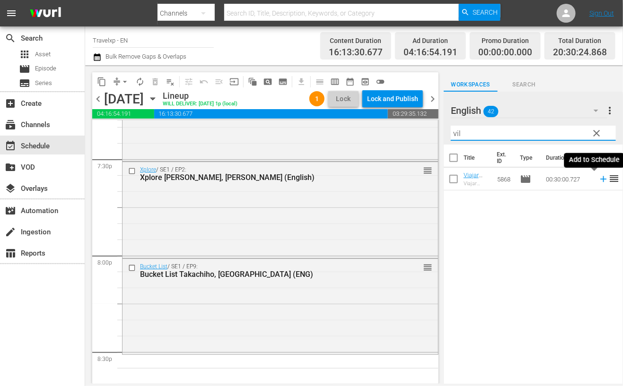
drag, startPoint x: 593, startPoint y: 181, endPoint x: 468, endPoint y: 137, distance: 133.1
click at [598, 181] on icon at bounding box center [603, 179] width 10 height 10
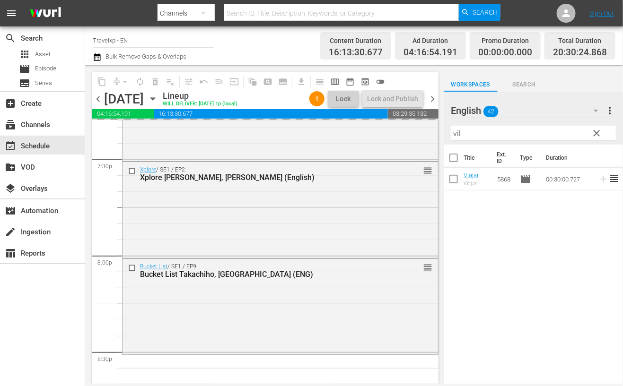
click at [458, 133] on input "vil" at bounding box center [533, 133] width 165 height 15
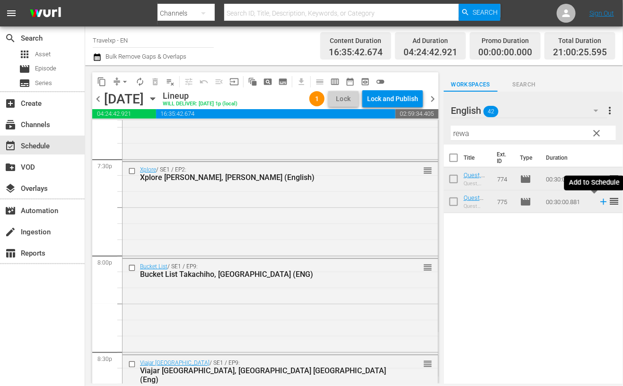
drag, startPoint x: 593, startPoint y: 203, endPoint x: 459, endPoint y: 134, distance: 151.0
click at [598, 203] on icon at bounding box center [603, 202] width 10 height 10
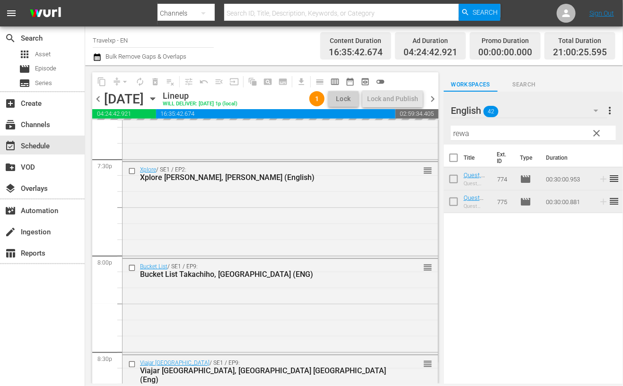
click at [458, 135] on input "rewa" at bounding box center [533, 133] width 165 height 15
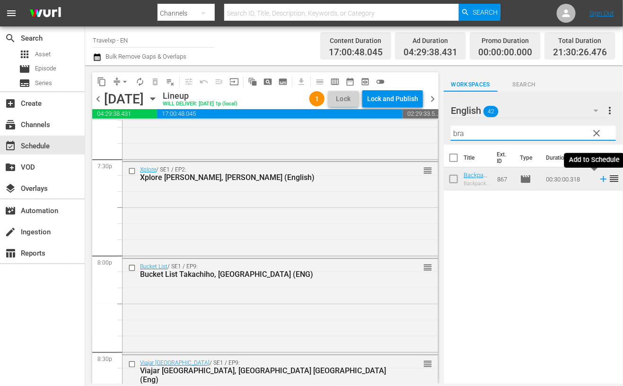
click at [600, 179] on icon at bounding box center [603, 179] width 6 height 6
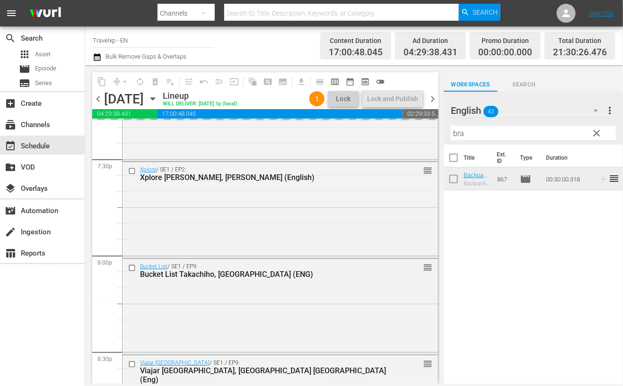
click at [457, 132] on input "bra" at bounding box center [533, 133] width 165 height 15
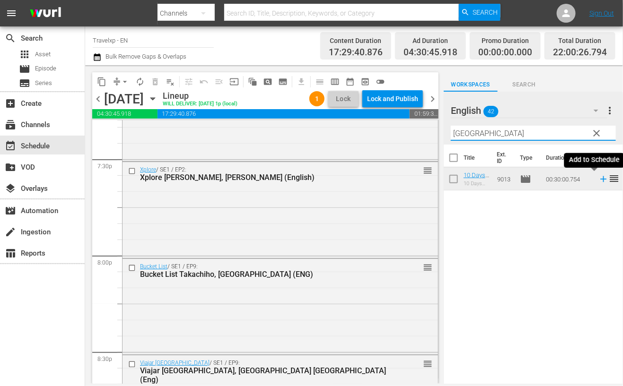
click at [600, 181] on icon at bounding box center [603, 179] width 6 height 6
click at [465, 132] on input "perth" at bounding box center [533, 133] width 165 height 15
click at [600, 180] on icon at bounding box center [603, 179] width 6 height 6
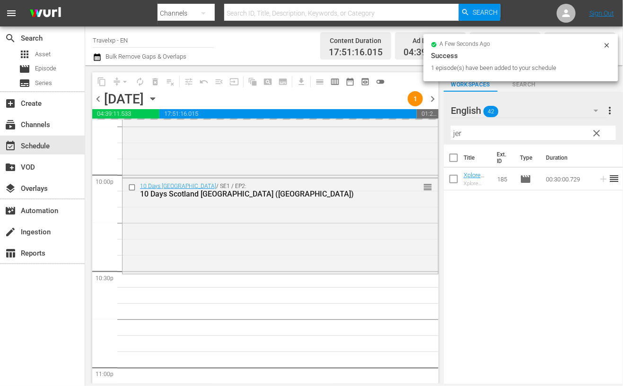
scroll to position [4315, 0]
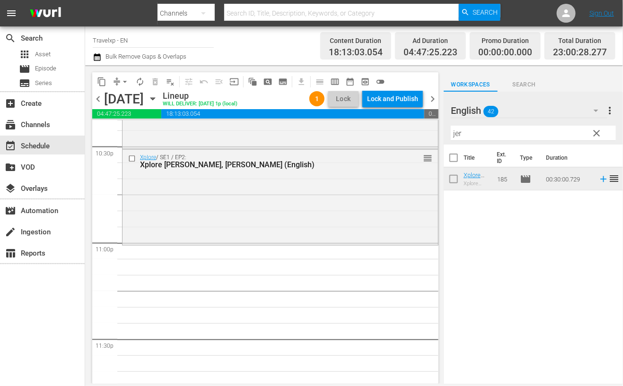
click at [454, 133] on input "jer" at bounding box center [533, 133] width 165 height 15
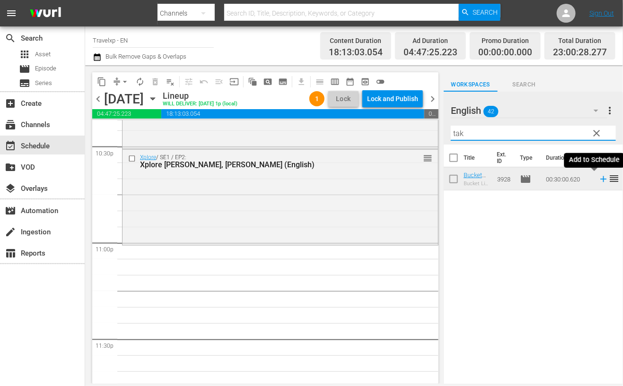
click at [600, 179] on icon at bounding box center [603, 179] width 6 height 6
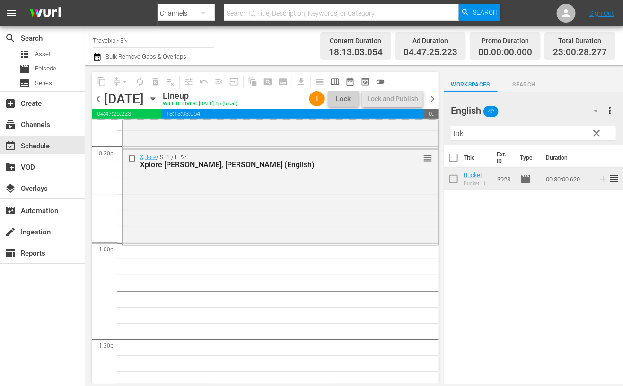
click at [459, 131] on input "tak" at bounding box center [533, 133] width 165 height 15
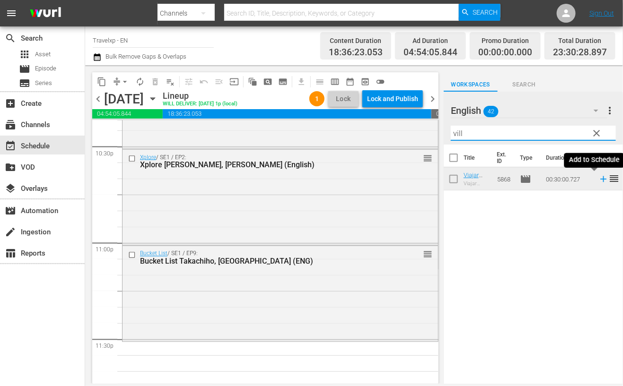
type input "vill"
click at [600, 180] on icon at bounding box center [603, 179] width 6 height 6
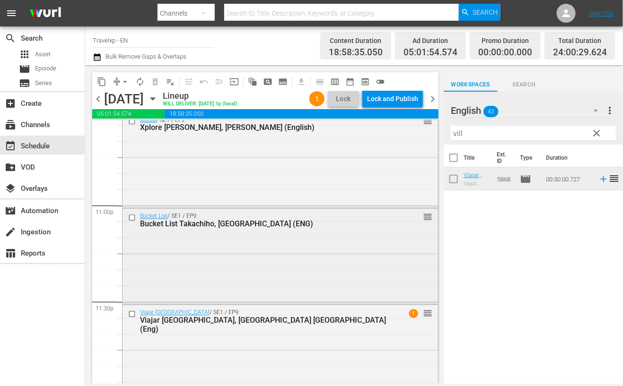
scroll to position [4370, 0]
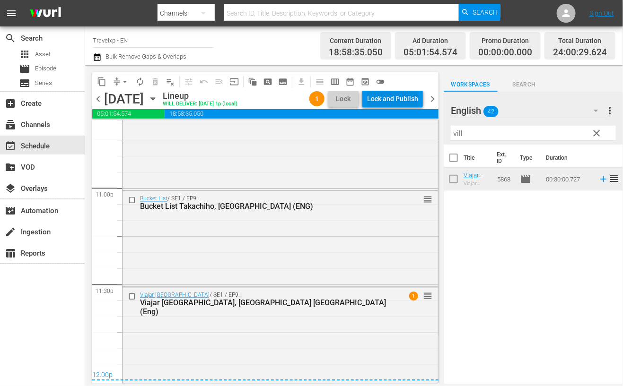
click at [376, 95] on div "Lock and Publish" at bounding box center [392, 98] width 51 height 17
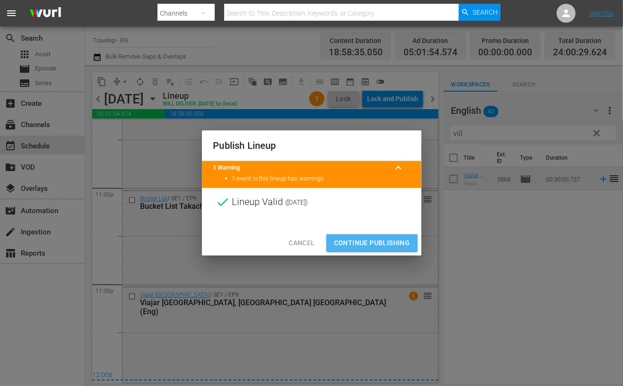
click at [370, 239] on span "Continue Publishing" at bounding box center [372, 243] width 76 height 12
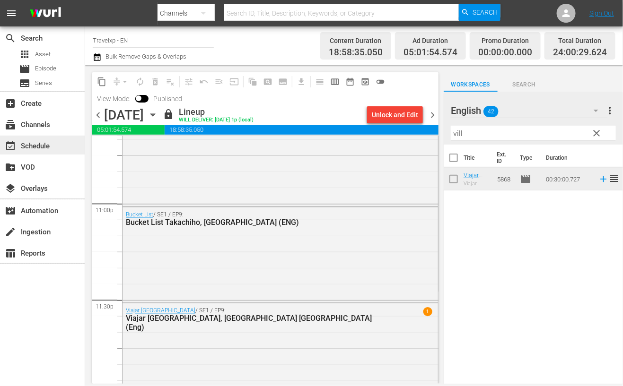
click at [45, 147] on div "event_available Schedule" at bounding box center [26, 144] width 53 height 9
click at [47, 127] on div "subscriptions Channels" at bounding box center [26, 123] width 53 height 9
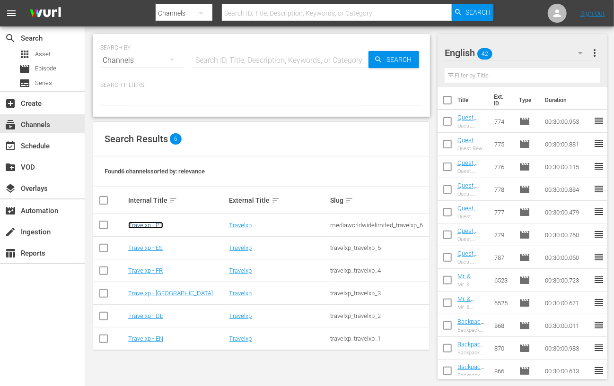
click at [151, 225] on link "Travelxp - PT" at bounding box center [145, 225] width 35 height 7
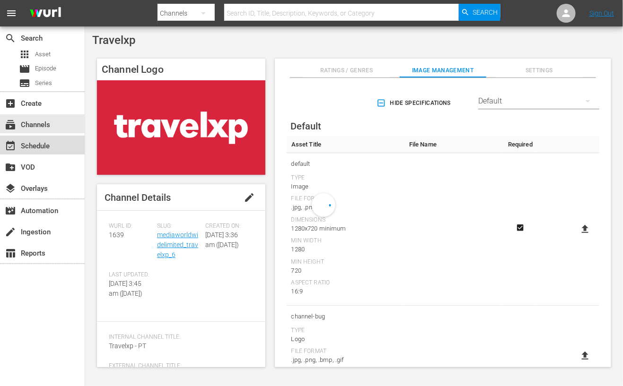
click at [45, 148] on div "event_available Schedule" at bounding box center [26, 144] width 53 height 9
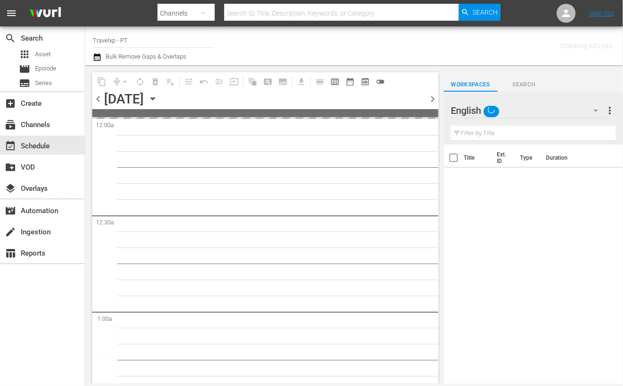
click at [432, 99] on span "chevron_right" at bounding box center [433, 99] width 12 height 12
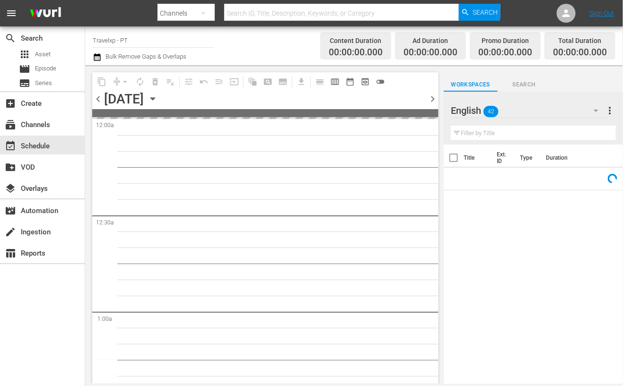
click at [597, 111] on icon "button" at bounding box center [595, 111] width 5 height 2
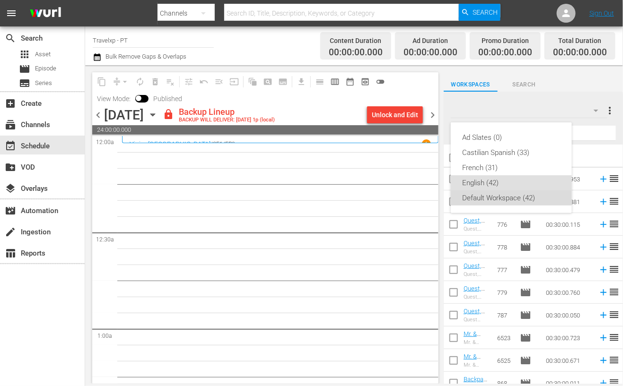
click at [489, 202] on div "Default Workspace (42)" at bounding box center [511, 198] width 98 height 15
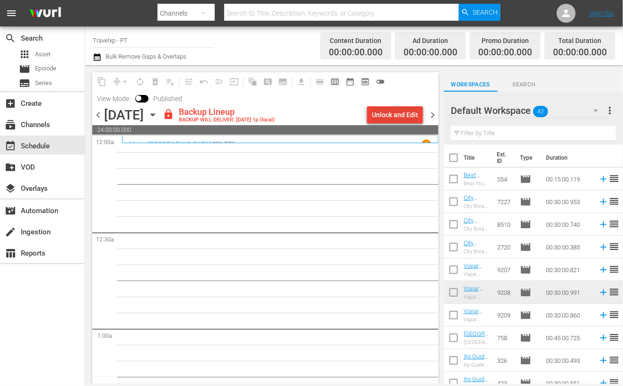
click at [388, 114] on div "Unlock and Edit" at bounding box center [395, 114] width 46 height 17
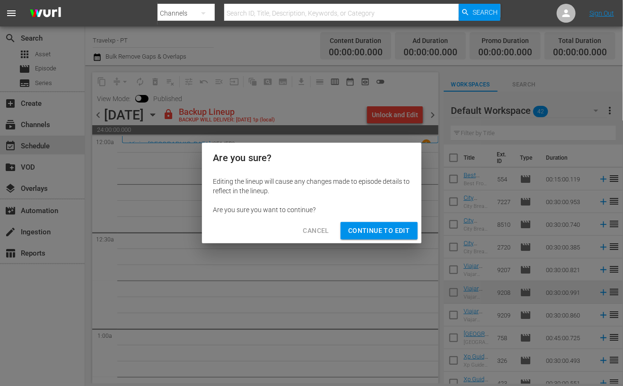
click at [365, 230] on span "Continue to Edit" at bounding box center [378, 231] width 61 height 12
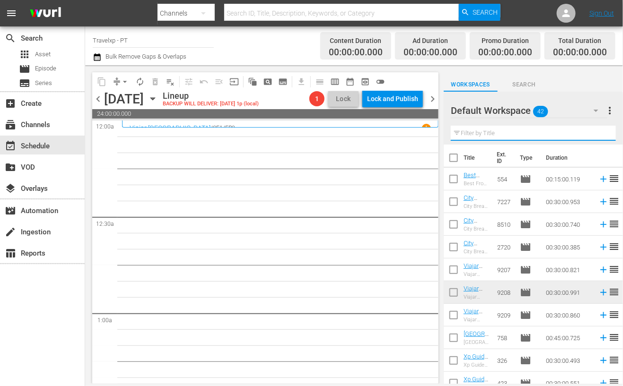
click at [489, 134] on input "text" at bounding box center [533, 133] width 165 height 15
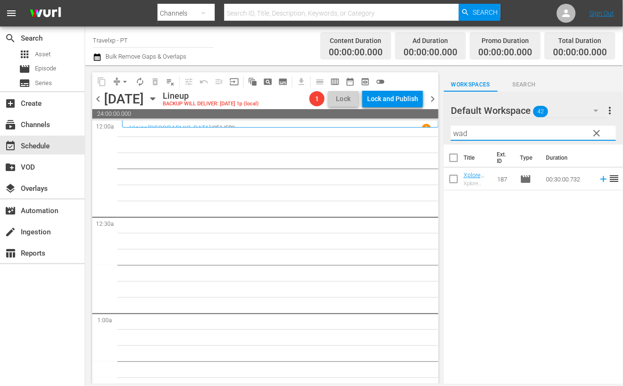
type input "wad"
